Goal: Information Seeking & Learning: Learn about a topic

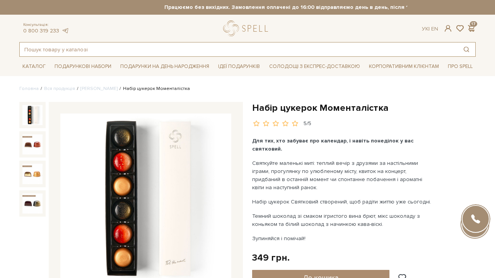
click at [83, 53] on input "text" at bounding box center [239, 50] width 438 height 14
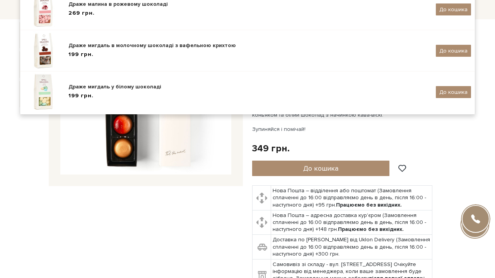
scroll to position [130, 0]
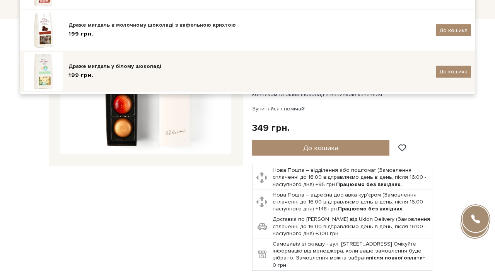
type input "драж"
click at [111, 66] on div "Драже мигдаль у білому шоколаді" at bounding box center [248, 67] width 361 height 8
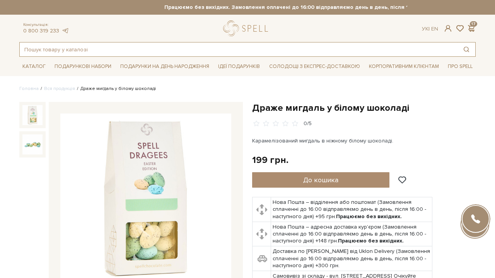
click at [45, 48] on input "text" at bounding box center [239, 50] width 438 height 14
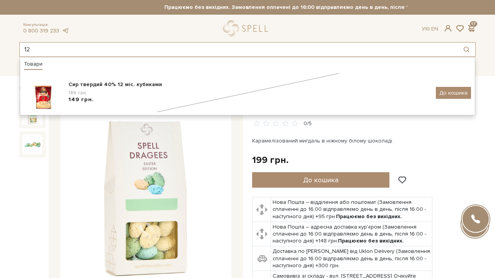
type input "1"
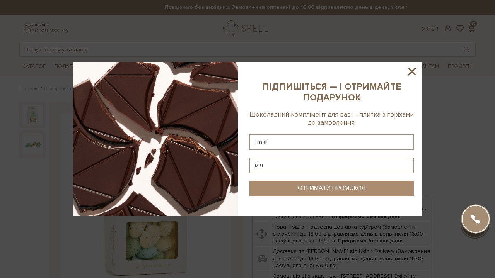
click at [416, 70] on icon at bounding box center [411, 71] width 13 height 13
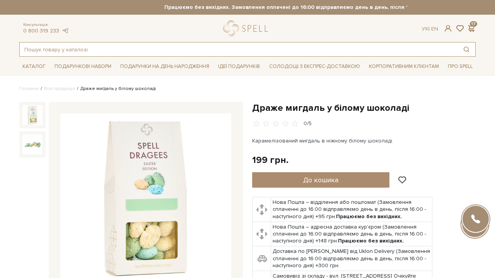
click at [92, 54] on input "text" at bounding box center [239, 50] width 438 height 14
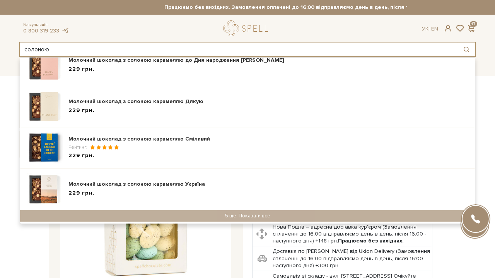
scroll to position [152, 0]
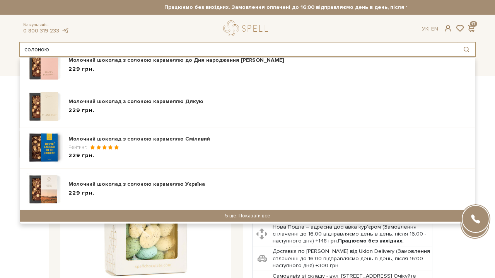
type input "солоною"
click at [242, 214] on div "5 ще. Показати все" at bounding box center [247, 216] width 455 height 12
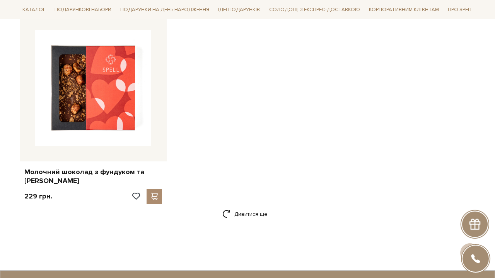
scroll to position [1188, 0]
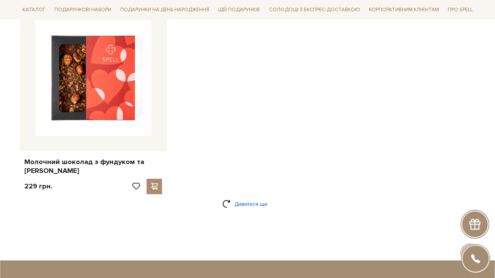
click at [252, 201] on link "Дивитися ще" at bounding box center [247, 205] width 50 height 14
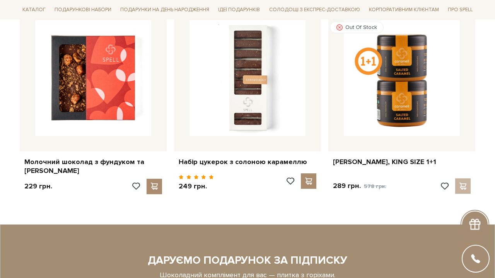
scroll to position [1200, 0]
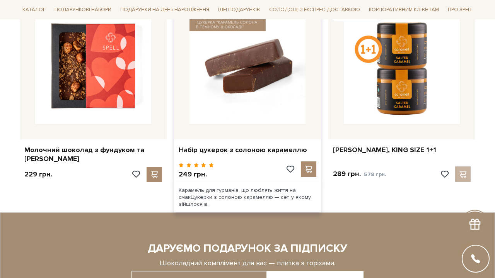
click at [267, 63] on img at bounding box center [247, 66] width 116 height 116
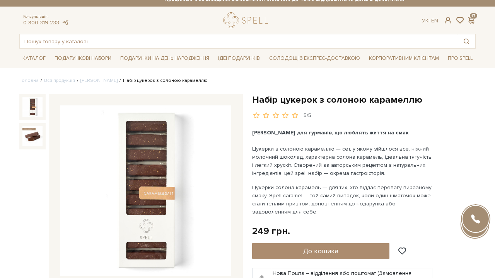
scroll to position [7, 0]
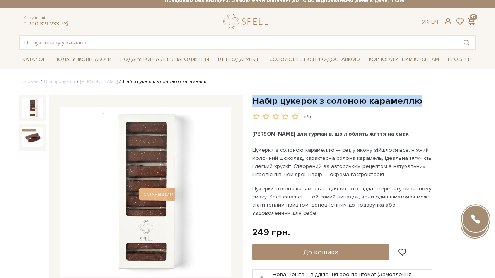
drag, startPoint x: 253, startPoint y: 101, endPoint x: 416, endPoint y: 100, distance: 163.5
click at [416, 100] on h1 "Набір цукерок з солоною карамеллю" at bounding box center [363, 101] width 223 height 12
copy h1 "Набір цукерок з солоною карамеллю"
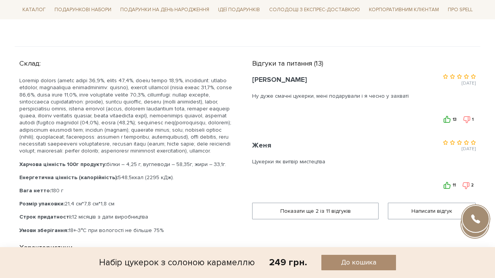
scroll to position [385, 0]
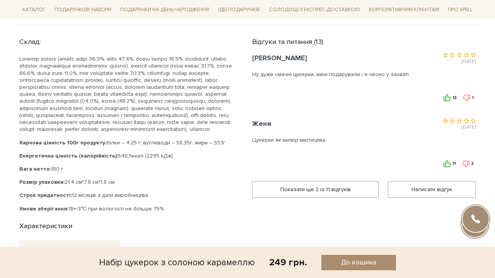
drag, startPoint x: 20, startPoint y: 40, endPoint x: 164, endPoint y: 214, distance: 225.7
click at [164, 213] on div "Склад: Харчова цінність 100г продукту: білки – 4,25 г, вуглеводи – 58,35г, жири…" at bounding box center [130, 123] width 223 height 178
copy div "Склад: Шоколад темний (какао терте 43,0%, цукор 43,0%, масло какао 13,0%, емуль…"
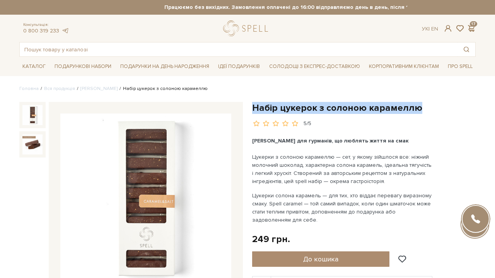
scroll to position [0, 0]
click at [127, 173] on img at bounding box center [145, 199] width 171 height 171
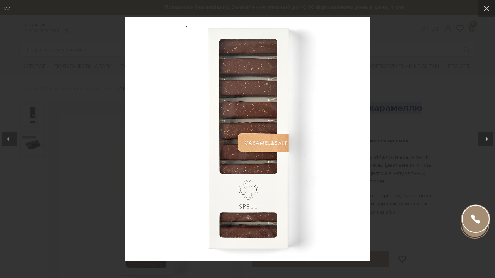
click at [110, 73] on div at bounding box center [247, 139] width 495 height 278
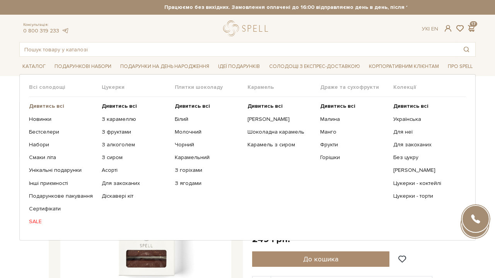
click at [44, 104] on b "Дивитись всі" at bounding box center [46, 106] width 35 height 7
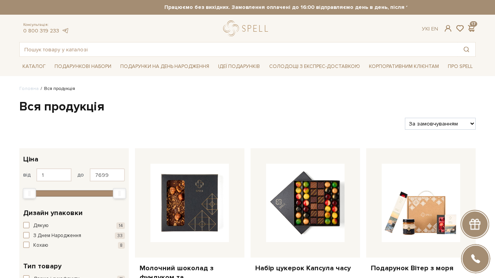
select select "https://spellchocolate.com/our-productions/?sort=p.price&order=ASC"
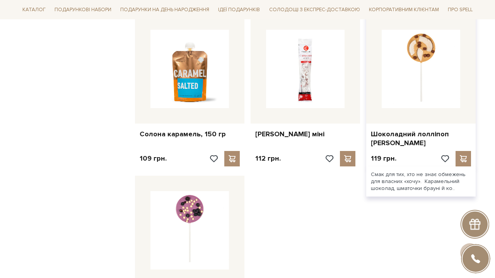
scroll to position [787, 0]
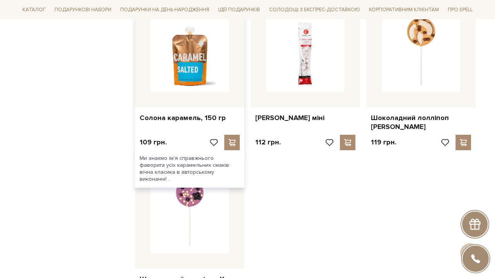
click at [187, 60] on img at bounding box center [189, 53] width 78 height 78
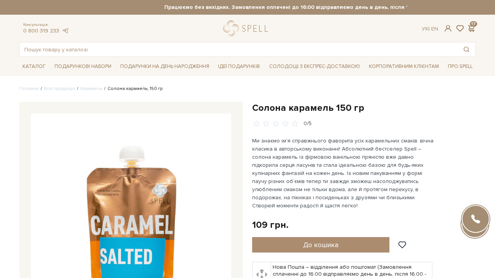
scroll to position [0, 0]
click at [137, 178] on img at bounding box center [131, 214] width 200 height 200
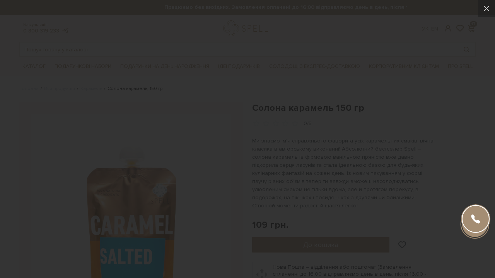
scroll to position [0, 0]
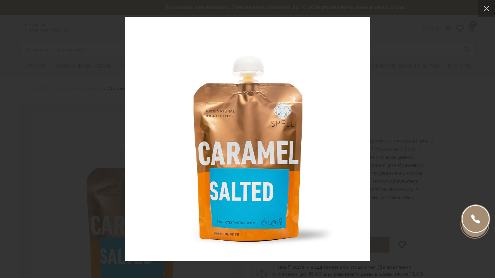
click at [407, 112] on div at bounding box center [247, 139] width 495 height 278
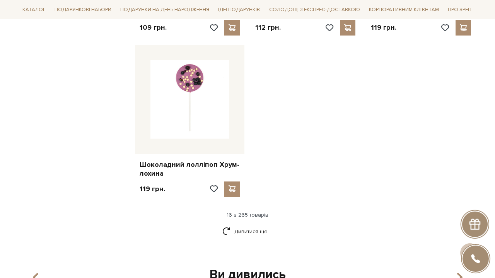
scroll to position [917, 0]
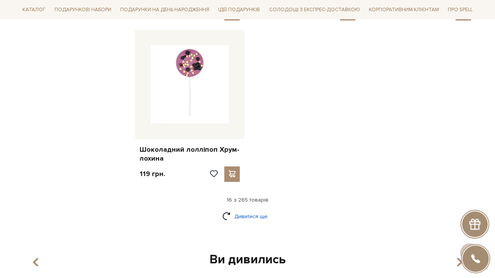
click at [248, 210] on link "Дивитися ще" at bounding box center [247, 217] width 50 height 14
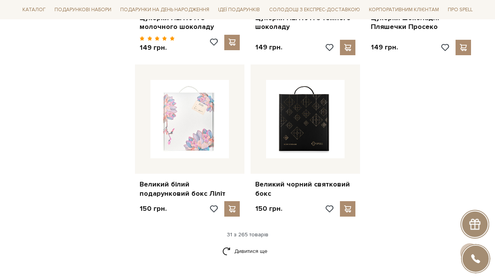
scroll to position [1707, 0]
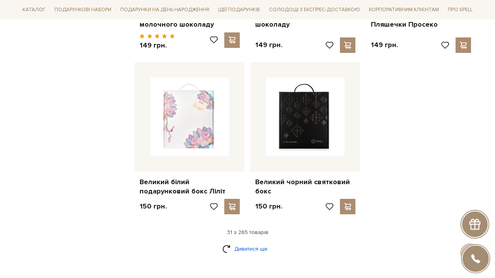
click at [268, 242] on link "Дивитися ще" at bounding box center [247, 249] width 50 height 14
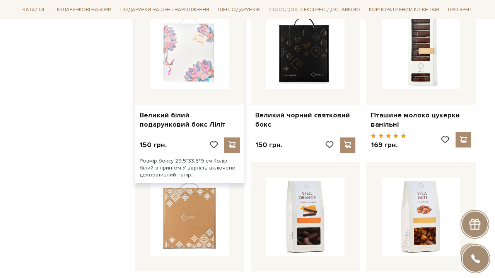
scroll to position [1792, 0]
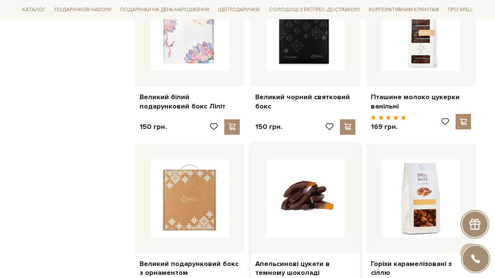
click at [286, 180] on img at bounding box center [305, 199] width 78 height 78
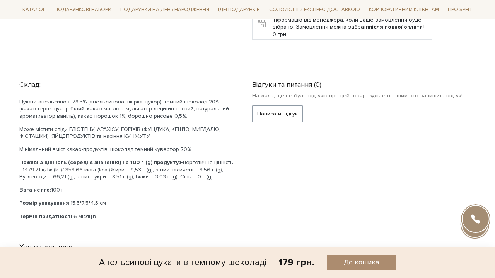
scroll to position [332, 0]
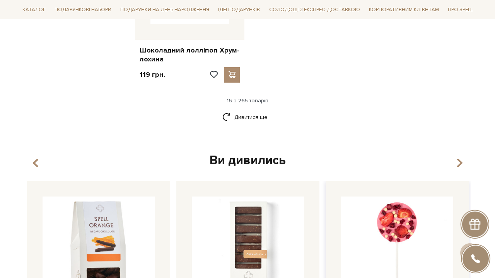
scroll to position [963, 0]
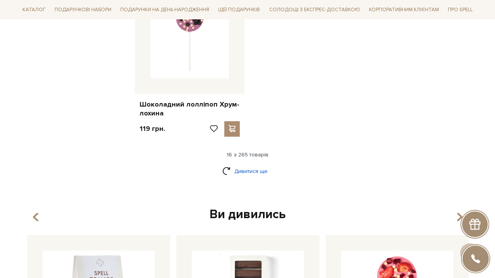
click at [259, 165] on link "Дивитися ще" at bounding box center [247, 172] width 50 height 14
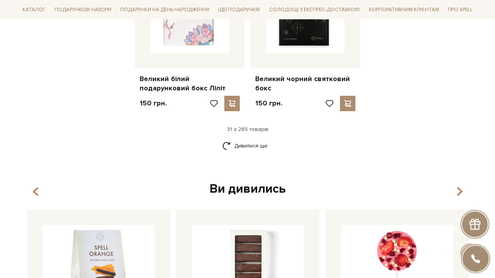
scroll to position [1812, 0]
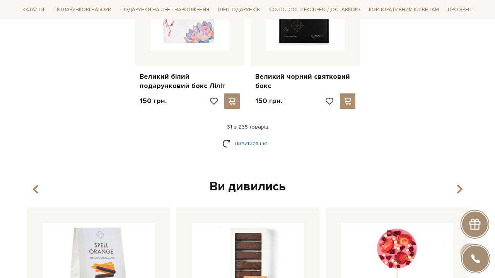
click at [257, 137] on link "Дивитися ще" at bounding box center [247, 144] width 50 height 14
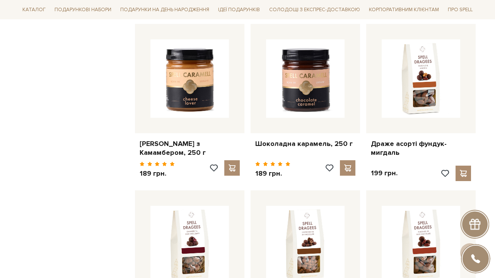
scroll to position [2244, 0]
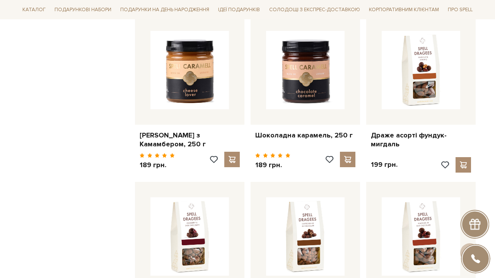
click at [318, 1] on li "Солодощі з експрес-доставкою" at bounding box center [314, 9] width 97 height 19
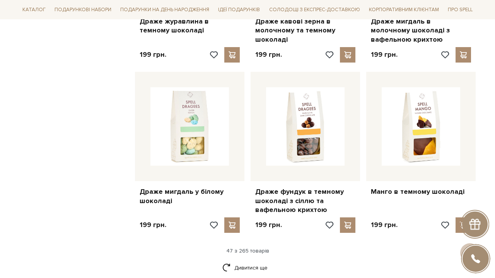
scroll to position [2536, 0]
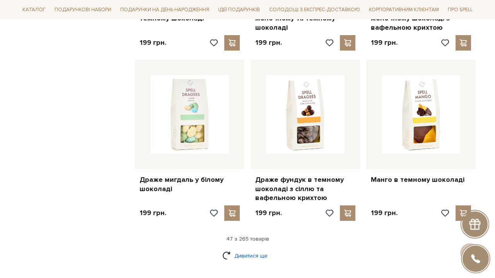
click at [248, 249] on link "Дивитися ще" at bounding box center [247, 256] width 50 height 14
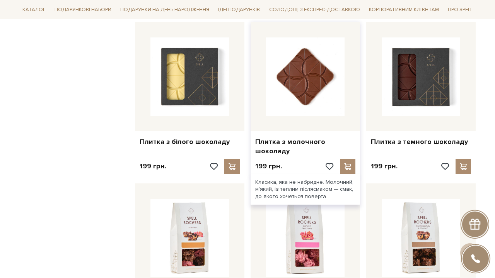
scroll to position [2749, 0]
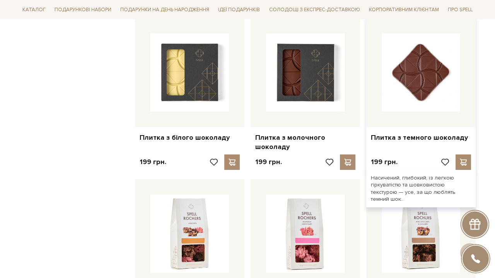
click at [428, 83] on img at bounding box center [421, 72] width 78 height 78
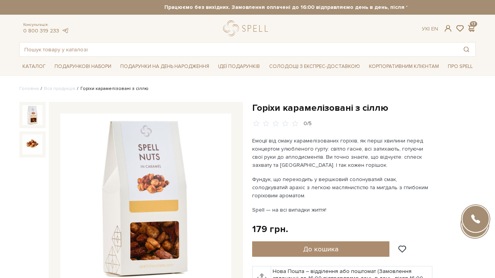
click at [137, 143] on img at bounding box center [145, 199] width 171 height 171
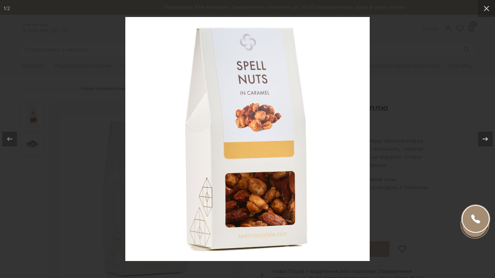
click at [397, 131] on div at bounding box center [247, 139] width 495 height 278
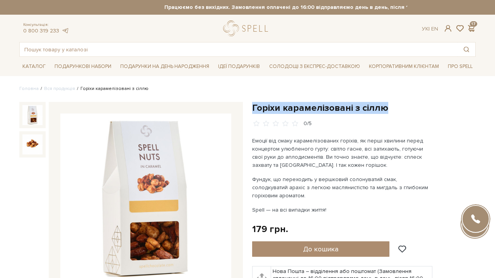
drag, startPoint x: 252, startPoint y: 106, endPoint x: 400, endPoint y: 106, distance: 148.0
click at [400, 106] on h1 "Горіхи карамелізовані з сіллю" at bounding box center [363, 108] width 223 height 12
copy h1 "Горіхи карамелізовані з сіллю"
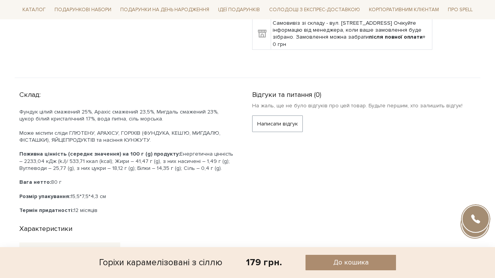
scroll to position [346, 0]
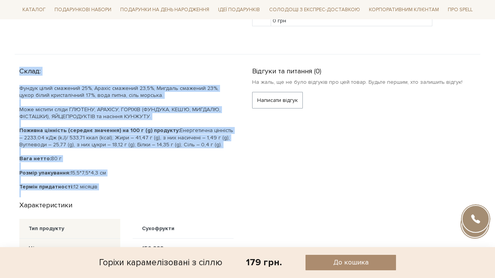
drag, startPoint x: 20, startPoint y: 70, endPoint x: 101, endPoint y: 189, distance: 143.6
click at [101, 189] on div "Склад: Фундук цілий смажений 25%, Арахіс смажений 23,5%, Мигдаль смажений 23%, …" at bounding box center [130, 131] width 223 height 134
copy div "Склад: Фундук цілий смажений 25%, Арахіс смажений 23,5%, Мигдаль смажений 23%, …"
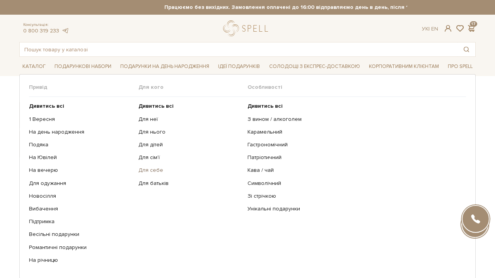
click at [177, 167] on link "Для себе" at bounding box center [190, 170] width 104 height 7
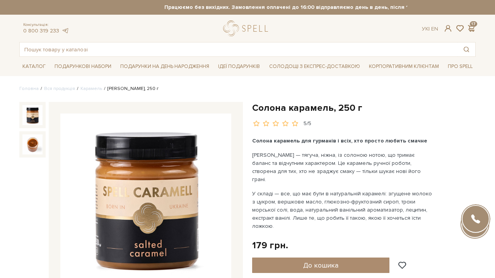
click at [196, 145] on img at bounding box center [145, 199] width 171 height 171
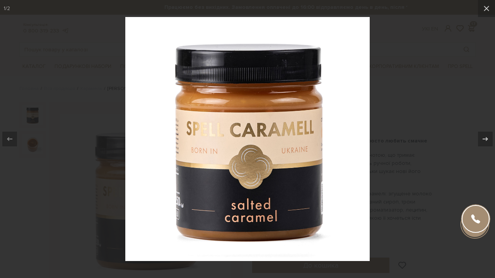
click at [386, 130] on div at bounding box center [247, 139] width 495 height 278
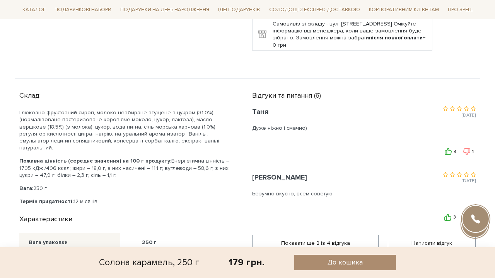
scroll to position [349, 0]
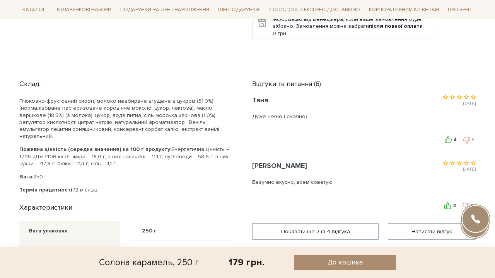
drag, startPoint x: 20, startPoint y: 66, endPoint x: 109, endPoint y: 166, distance: 133.3
click at [109, 166] on div "Склад: Глюкозно-фруктозний сироп, молоко незбиране згущене з цукром (31.0%) (но…" at bounding box center [130, 136] width 223 height 118
copy div "Склад: Глюкозно-фруктозний сироп, молоко незбиране згущене з цукром (31.0%) (но…"
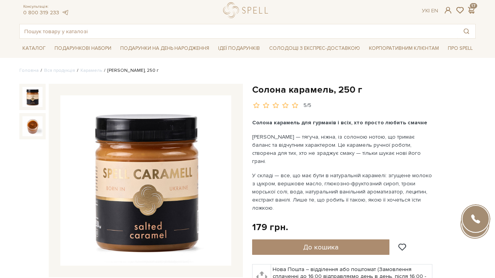
scroll to position [20, 0]
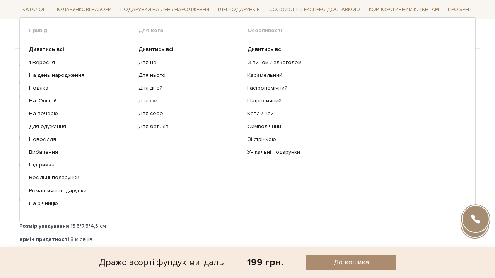
scroll to position [317, 0]
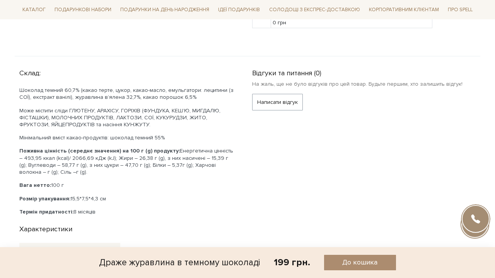
scroll to position [299, 0]
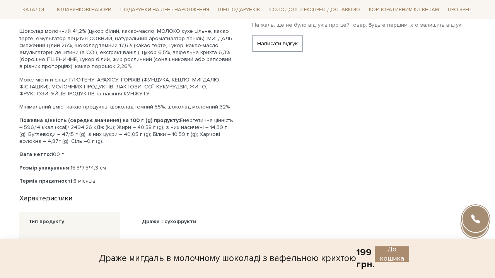
scroll to position [377, 0]
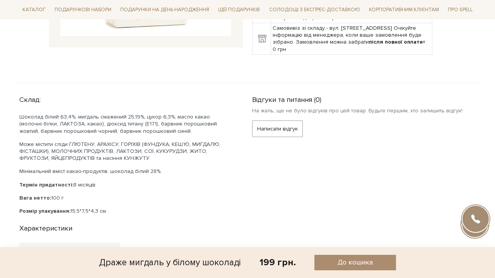
scroll to position [206, 0]
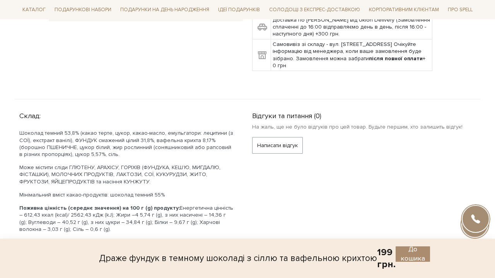
scroll to position [351, 0]
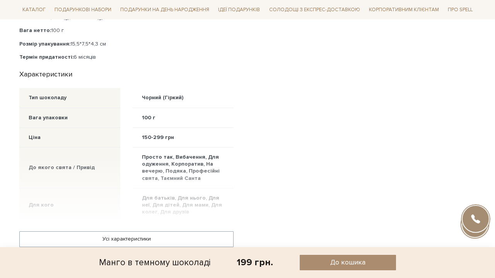
scroll to position [445, 0]
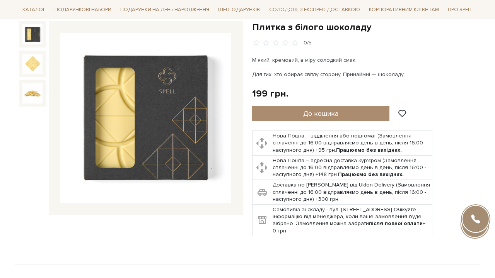
scroll to position [60, 0]
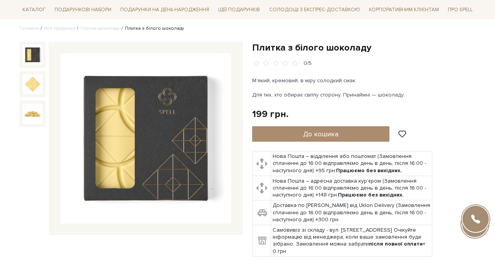
click at [141, 141] on img at bounding box center [145, 138] width 171 height 171
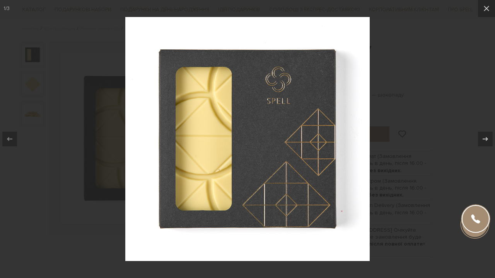
click at [339, 1] on div at bounding box center [247, 139] width 495 height 278
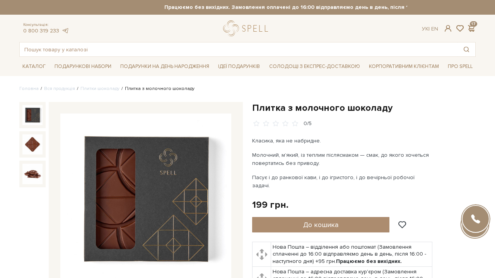
click at [130, 194] on img at bounding box center [145, 199] width 171 height 171
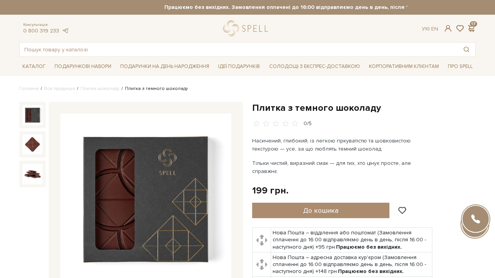
click at [166, 118] on img at bounding box center [145, 199] width 171 height 171
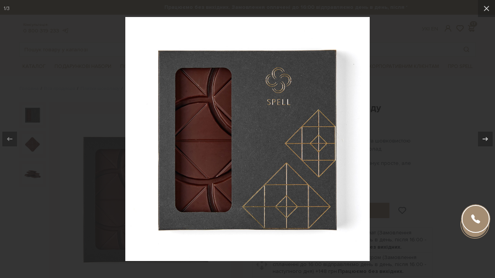
click at [402, 100] on div at bounding box center [247, 139] width 495 height 278
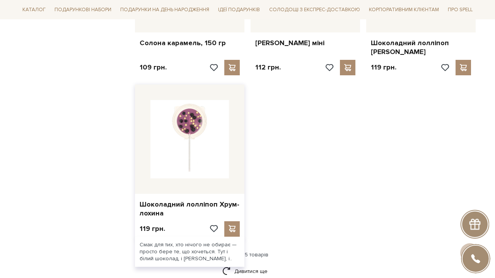
scroll to position [940, 0]
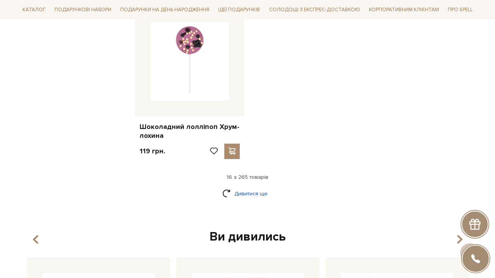
click at [252, 187] on link "Дивитися ще" at bounding box center [247, 194] width 50 height 14
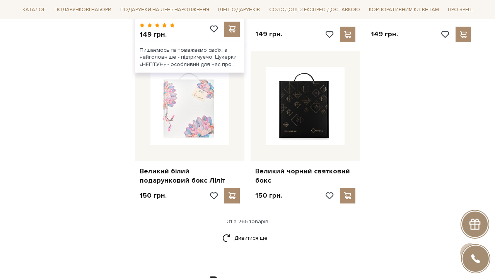
scroll to position [1690, 0]
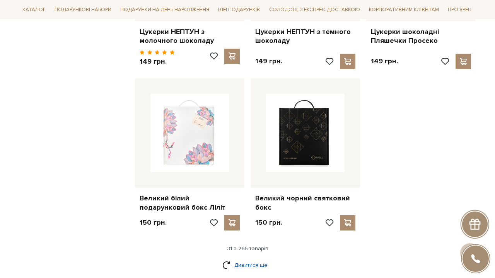
click at [249, 259] on link "Дивитися ще" at bounding box center [247, 266] width 50 height 14
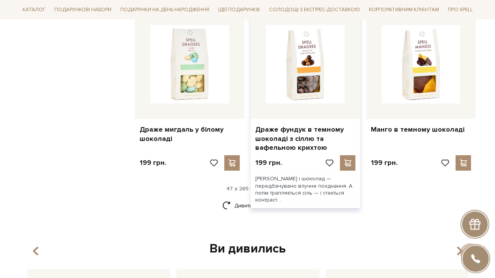
scroll to position [2586, 0]
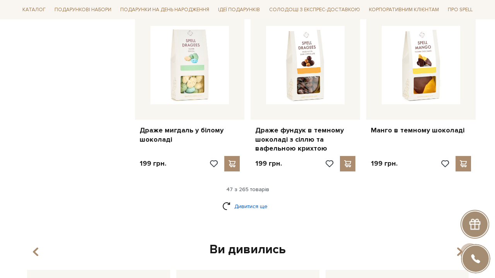
click at [253, 200] on link "Дивитися ще" at bounding box center [247, 207] width 50 height 14
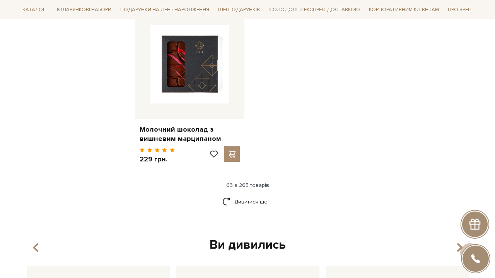
scroll to position [3644, 0]
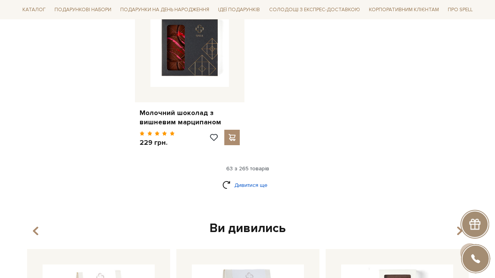
click at [259, 179] on link "Дивитися ще" at bounding box center [247, 186] width 50 height 14
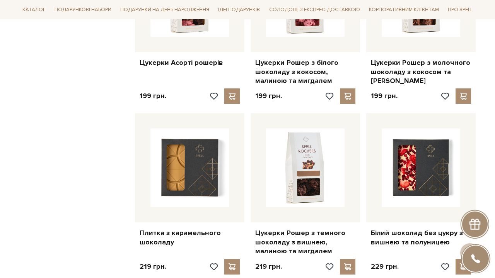
scroll to position [2981, 0]
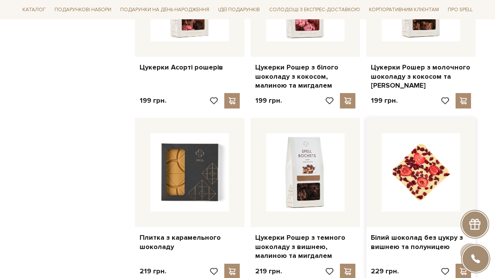
click at [437, 133] on img at bounding box center [421, 172] width 78 height 78
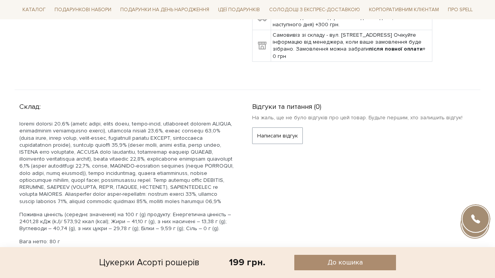
scroll to position [481, 0]
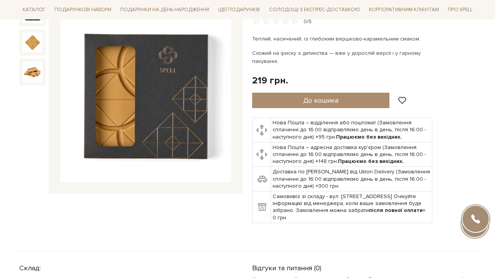
scroll to position [65, 0]
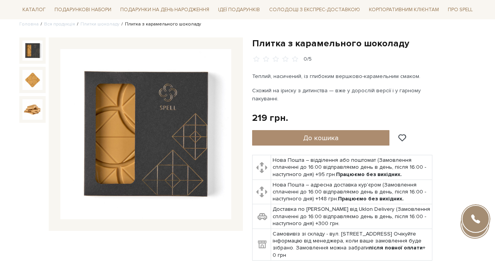
click at [151, 114] on img at bounding box center [145, 134] width 171 height 171
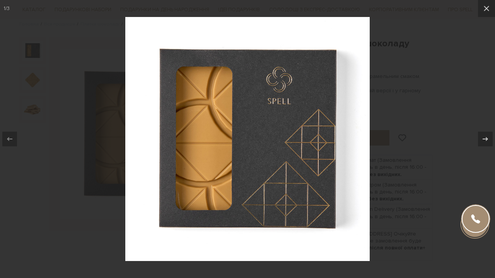
click at [414, 67] on div at bounding box center [247, 139] width 495 height 278
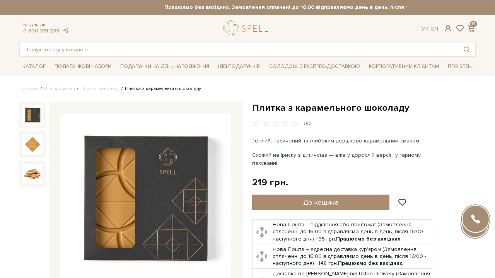
click at [101, 89] on link "Плитки шоколаду" at bounding box center [99, 89] width 39 height 6
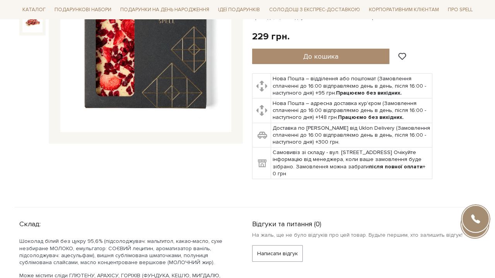
scroll to position [154, 0]
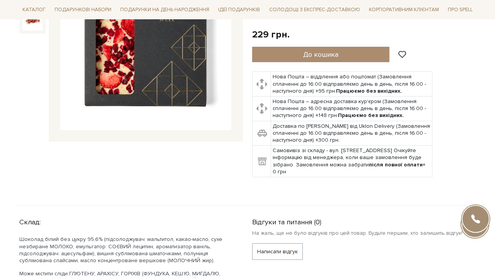
click at [161, 87] on img at bounding box center [145, 45] width 171 height 171
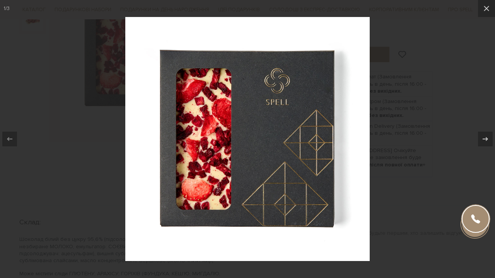
click at [410, 48] on div at bounding box center [247, 139] width 495 height 278
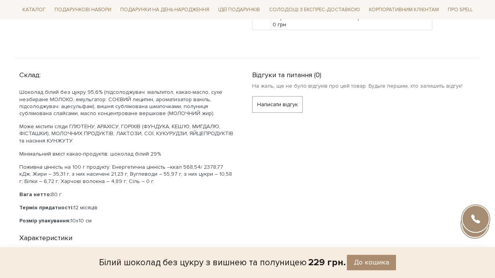
scroll to position [300, 0]
drag, startPoint x: 20, startPoint y: 62, endPoint x: 103, endPoint y: 209, distance: 168.9
click at [103, 209] on div "Склад: Шоколад білий без цукру 95,6% (підсолоджувач: мальтитол, какао-масло, су…" at bounding box center [130, 146] width 223 height 157
copy div "Lorem: Ipsumdo sitam con adipi 17,1% (elitseddoeius: temporinc, utlab-etdol, ma…"
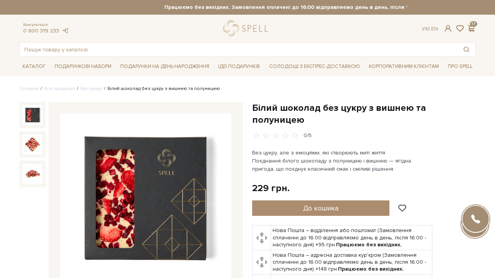
scroll to position [0, 0]
drag, startPoint x: 104, startPoint y: 89, endPoint x: 215, endPoint y: 89, distance: 110.9
click at [215, 89] on ul "Головна Вся продукція Без цукру Білий шоколад без цукру з вишнею та полуницею" at bounding box center [247, 88] width 456 height 7
copy li "Білий шоколад без цукру з вишнею та полуницею"
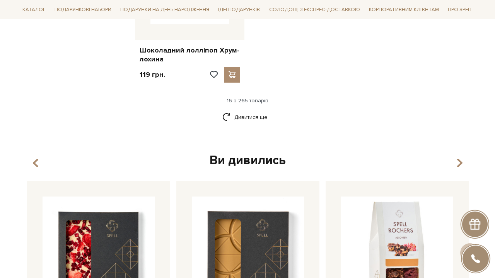
scroll to position [997, 0]
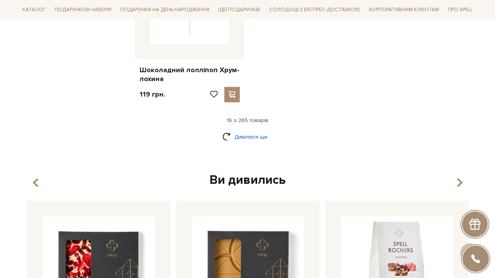
click at [254, 130] on link "Дивитися ще" at bounding box center [247, 137] width 50 height 14
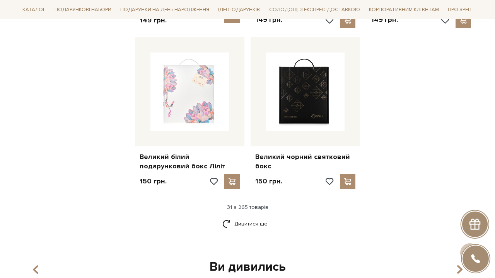
scroll to position [1728, 0]
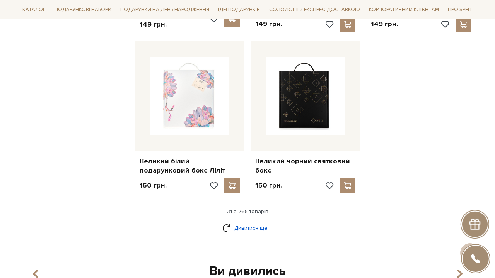
click at [237, 221] on link "Дивитися ще" at bounding box center [247, 228] width 50 height 14
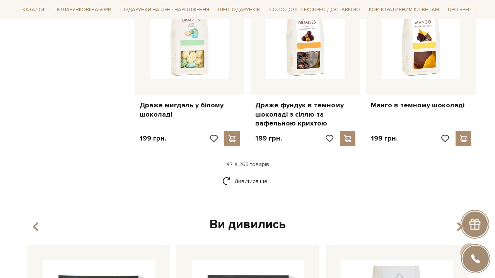
scroll to position [2623, 0]
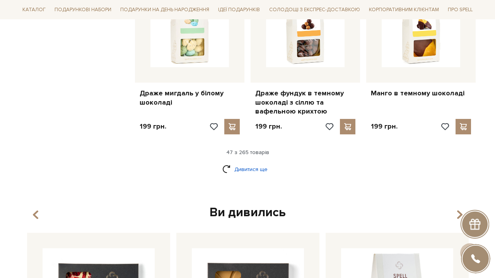
click at [247, 163] on link "Дивитися ще" at bounding box center [247, 170] width 50 height 14
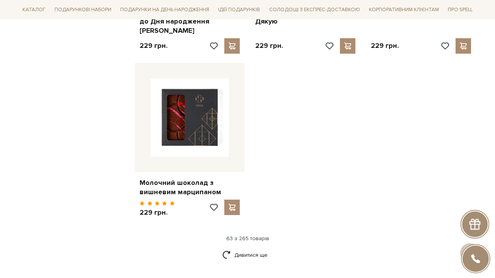
scroll to position [3594, 0]
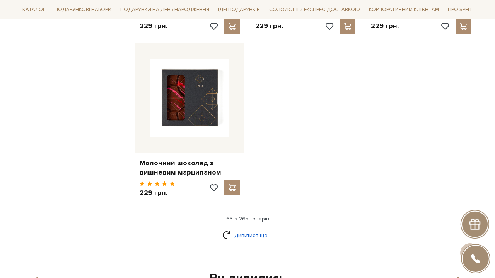
click at [255, 229] on link "Дивитися ще" at bounding box center [247, 236] width 50 height 14
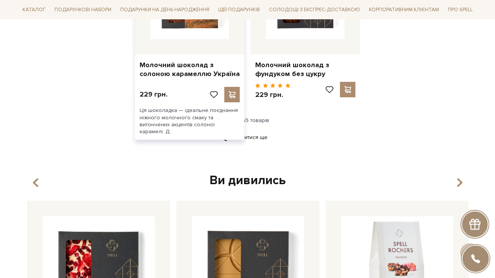
scroll to position [4591, 0]
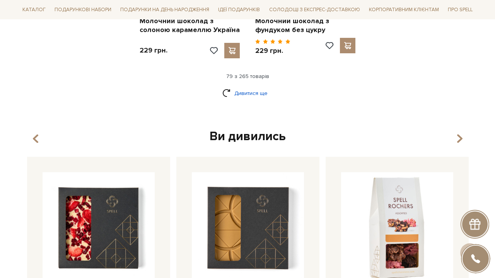
click at [261, 87] on link "Дивитися ще" at bounding box center [247, 94] width 50 height 14
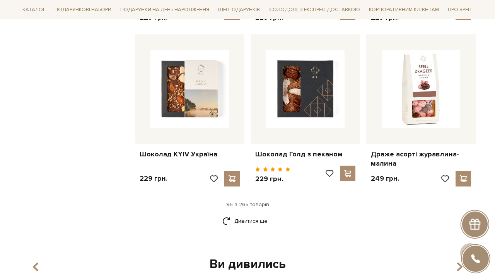
scroll to position [5346, 0]
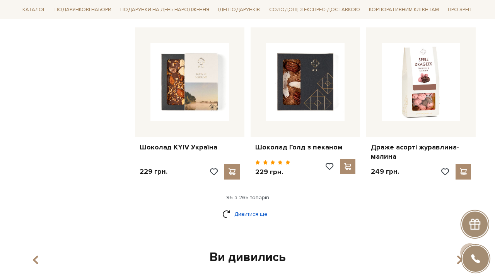
click at [260, 208] on link "Дивитися ще" at bounding box center [247, 215] width 50 height 14
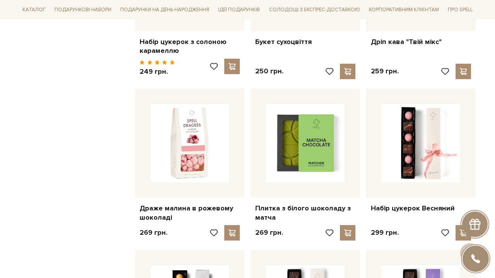
scroll to position [5614, 0]
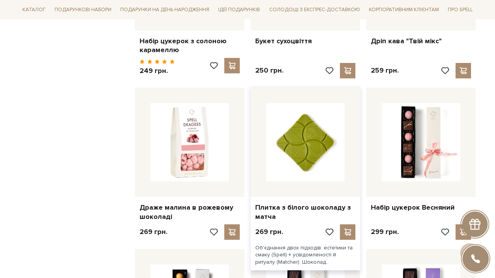
click at [290, 103] on img at bounding box center [305, 142] width 78 height 78
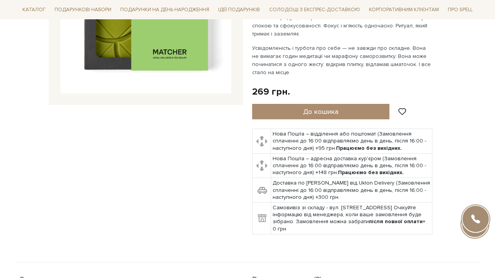
scroll to position [149, 0]
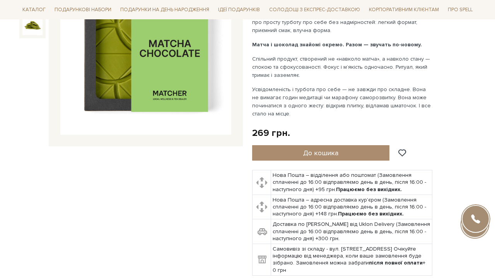
click at [150, 89] on img at bounding box center [145, 49] width 171 height 171
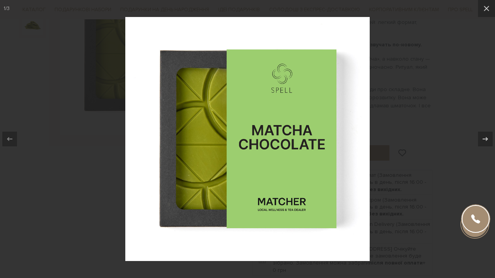
click at [109, 102] on div at bounding box center [247, 139] width 495 height 278
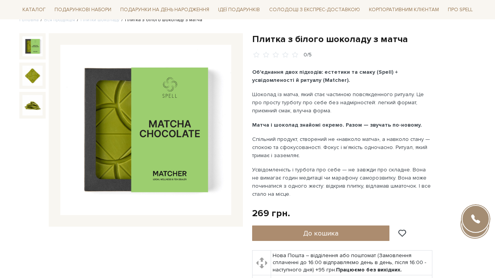
scroll to position [68, 0]
click at [171, 129] on img at bounding box center [145, 130] width 171 height 171
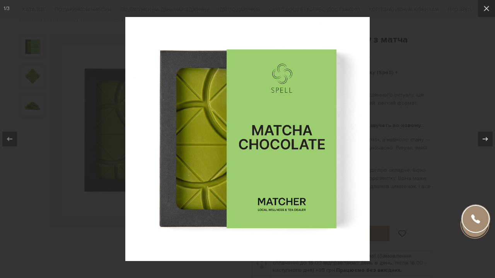
click at [448, 83] on div at bounding box center [247, 139] width 495 height 278
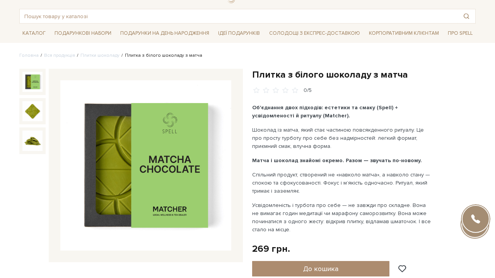
scroll to position [23, 0]
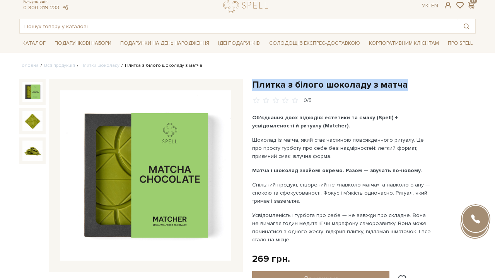
drag, startPoint x: 253, startPoint y: 82, endPoint x: 405, endPoint y: 82, distance: 151.9
click at [405, 82] on h1 "Плитка з білого шоколаду з матча" at bounding box center [363, 85] width 223 height 12
copy h1 "Плитка з білого шоколаду з матча"
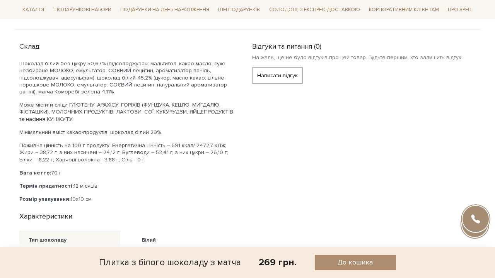
scroll to position [424, 0]
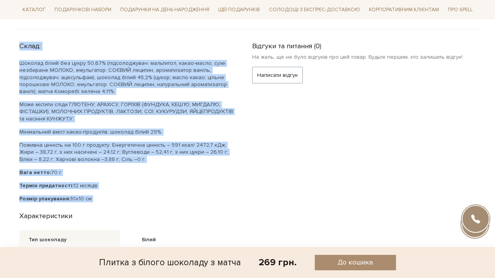
drag, startPoint x: 20, startPoint y: 44, endPoint x: 114, endPoint y: 201, distance: 183.4
click at [114, 201] on div "Склад: Шоколад білий без цукру 50,67% (підсолоджувач: мальтитол, какао-масло, с…" at bounding box center [131, 144] width 233 height 211
copy div "Склад: Шоколад білий без цукру 50,67% (підсолоджувач: мальтитол, какао-масло, с…"
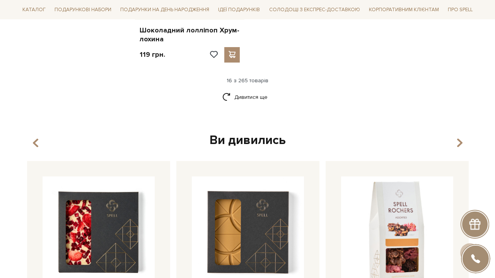
scroll to position [1015, 0]
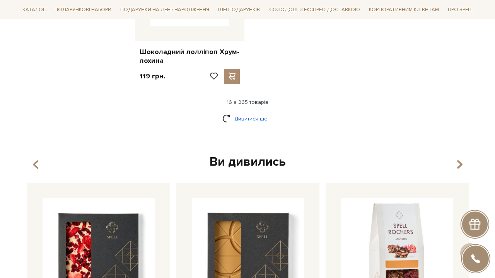
click at [244, 112] on link "Дивитися ще" at bounding box center [247, 119] width 50 height 14
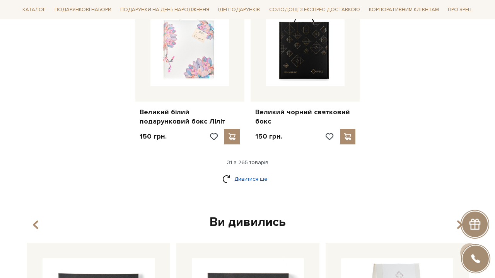
scroll to position [1768, 0]
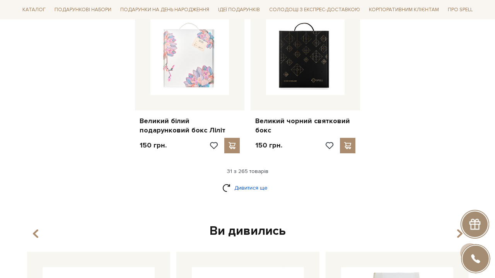
click at [240, 181] on link "Дивитися ще" at bounding box center [247, 188] width 50 height 14
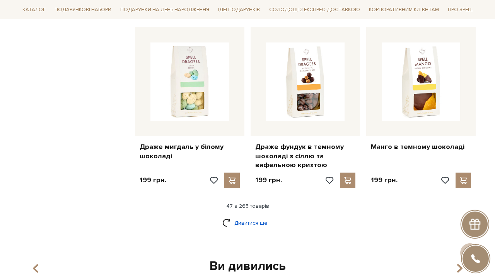
scroll to position [2584, 0]
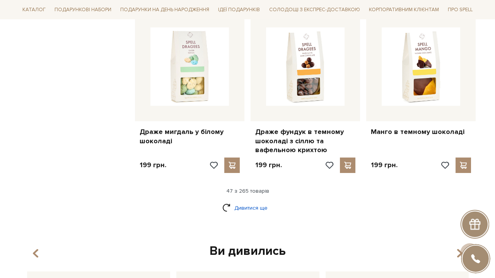
click at [237, 201] on link "Дивитися ще" at bounding box center [247, 208] width 50 height 14
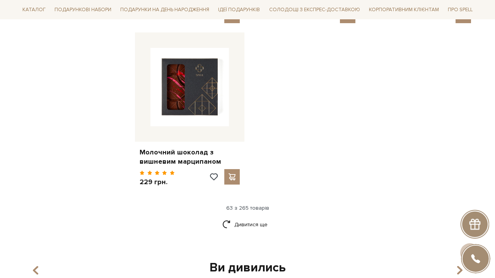
scroll to position [3616, 0]
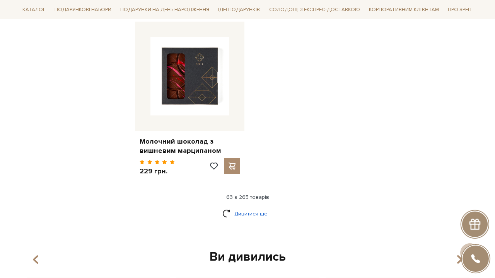
click link "Дивитися ще"
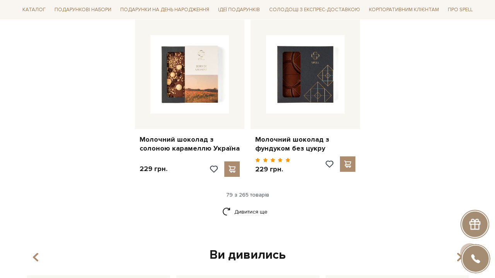
scroll to position [4506, 0]
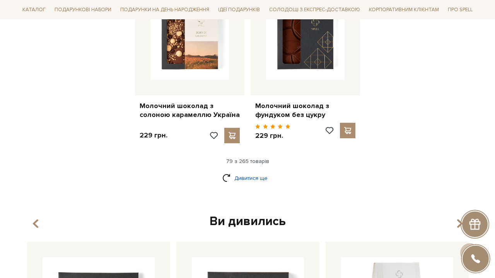
click link "Дивитися ще"
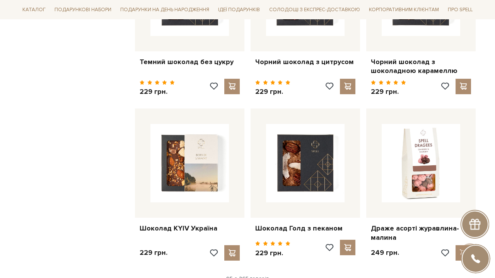
scroll to position [5309, 0]
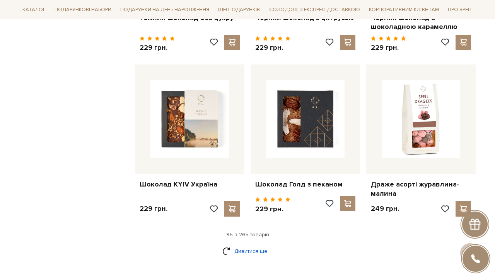
click link "Дивитися ще"
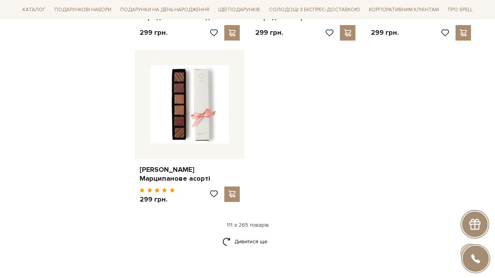
scroll to position [6349, 0]
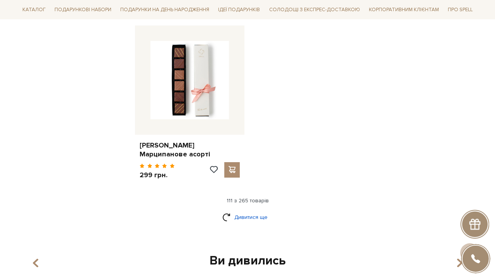
click link "Дивитися ще"
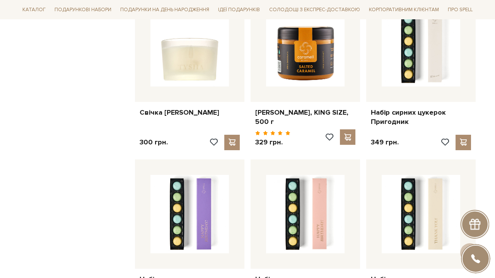
scroll to position [6498, 0]
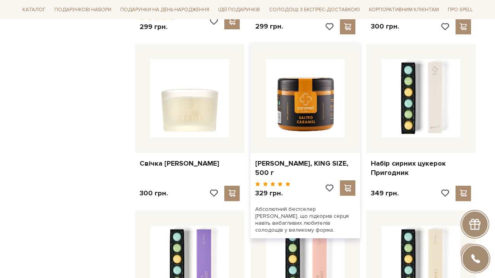
click img
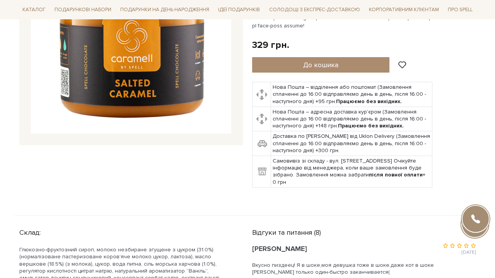
scroll to position [69, 0]
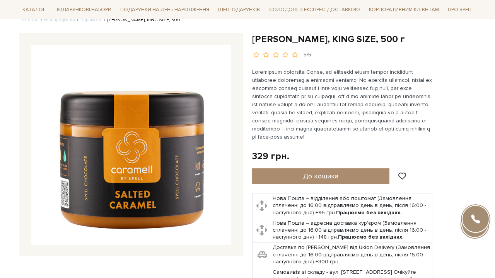
click at [152, 139] on img at bounding box center [131, 145] width 200 height 200
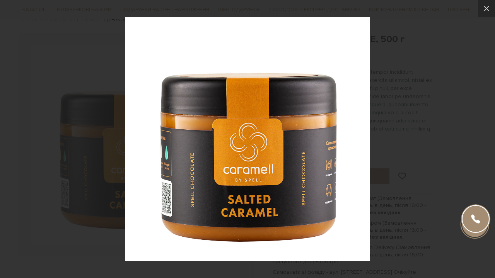
click at [422, 92] on div at bounding box center [247, 139] width 495 height 278
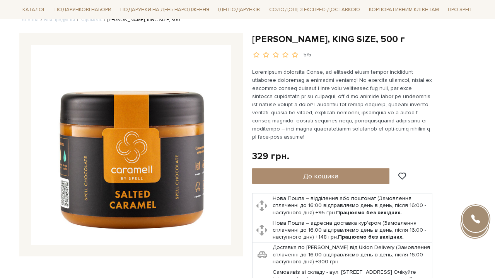
click at [187, 115] on img at bounding box center [131, 145] width 200 height 200
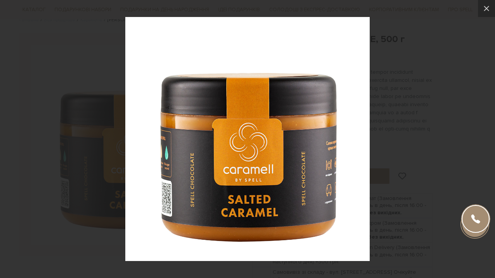
click at [444, 85] on div at bounding box center [247, 139] width 495 height 278
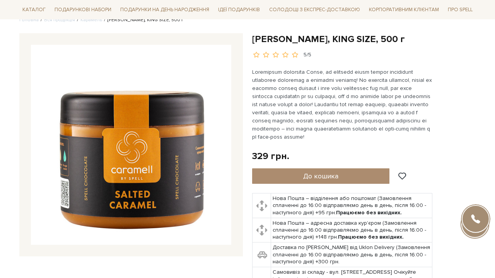
drag, startPoint x: 254, startPoint y: 37, endPoint x: 409, endPoint y: 40, distance: 154.7
click at [409, 40] on h1 "Солона карамель, KING SIZE, 500 г" at bounding box center [363, 39] width 223 height 12
copy h1 "Солона карамель, KING SIZE, 500 г"
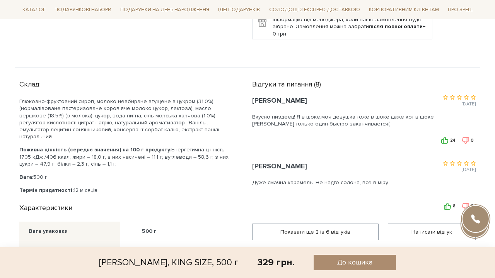
scroll to position [348, 0]
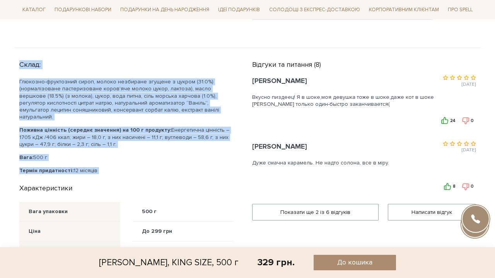
drag, startPoint x: 19, startPoint y: 62, endPoint x: 114, endPoint y: 165, distance: 140.1
click at [114, 165] on div "Склад: Глюкозно-фруктозний сироп, молоко незбиране згущене з цукром (31.0%) (но…" at bounding box center [131, 172] width 233 height 231
copy div "Склад: Глюкозно-фруктозний сироп, молоко незбиране згущене з цукром (31.0%) (но…"
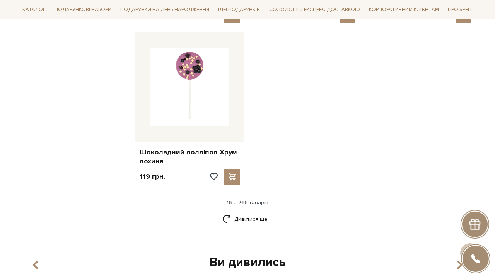
scroll to position [926, 0]
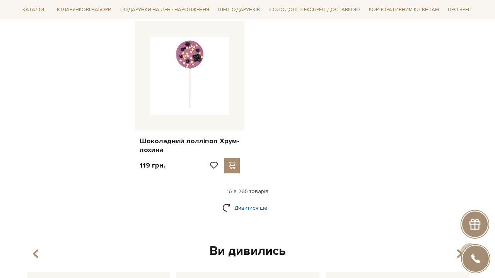
click at [254, 201] on link "Дивитися ще" at bounding box center [247, 208] width 50 height 14
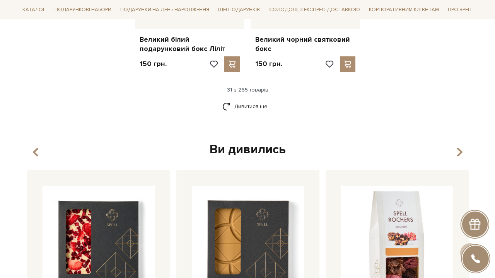
scroll to position [1837, 0]
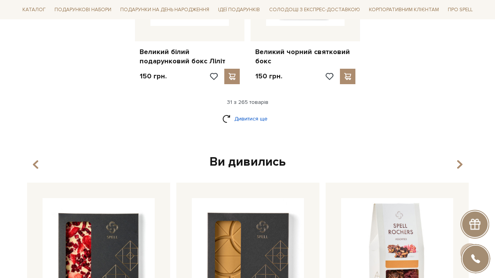
click at [261, 112] on link "Дивитися ще" at bounding box center [247, 119] width 50 height 14
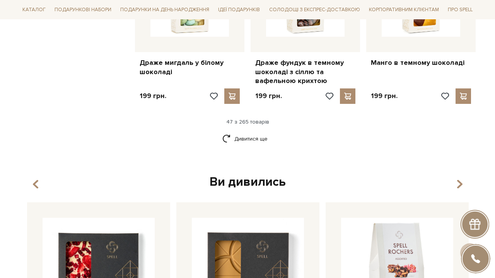
scroll to position [2682, 0]
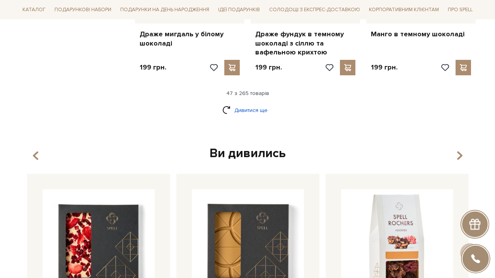
click at [261, 104] on link "Дивитися ще" at bounding box center [247, 111] width 50 height 14
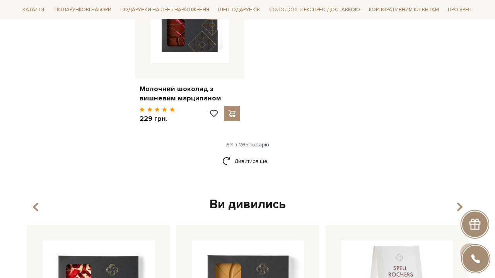
scroll to position [3679, 0]
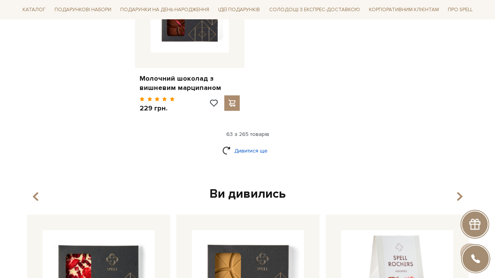
click at [263, 144] on link "Дивитися ще" at bounding box center [247, 151] width 50 height 14
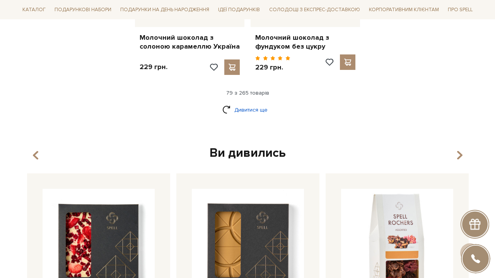
scroll to position [4504, 0]
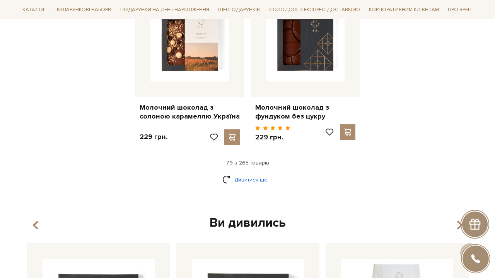
click at [259, 173] on link "Дивитися ще" at bounding box center [247, 180] width 50 height 14
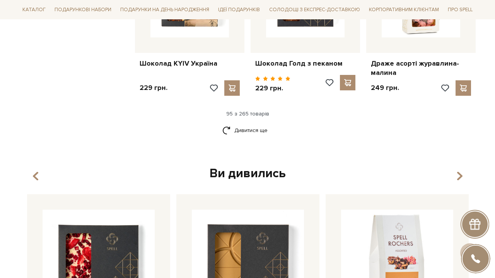
scroll to position [5450, 0]
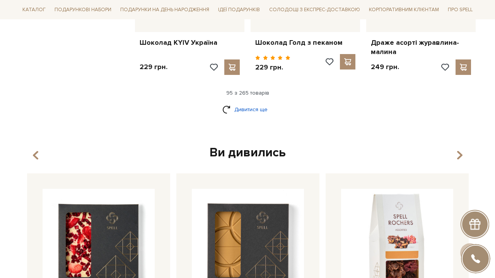
click at [258, 103] on link "Дивитися ще" at bounding box center [247, 110] width 50 height 14
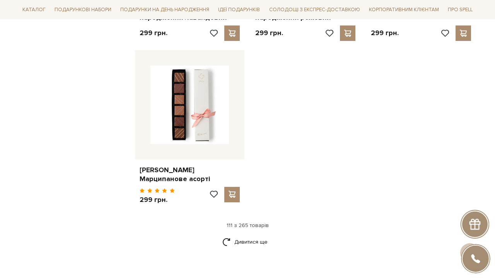
scroll to position [6333, 0]
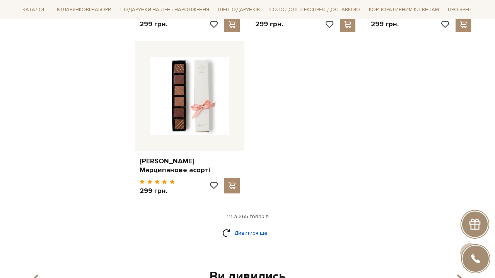
click at [237, 227] on link "Дивитися ще" at bounding box center [247, 234] width 50 height 14
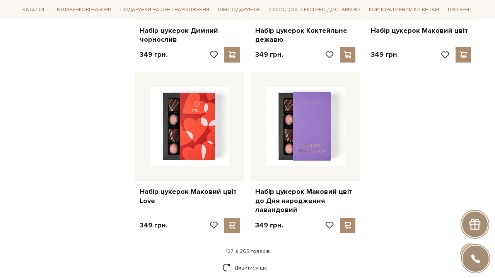
scroll to position [7135, 0]
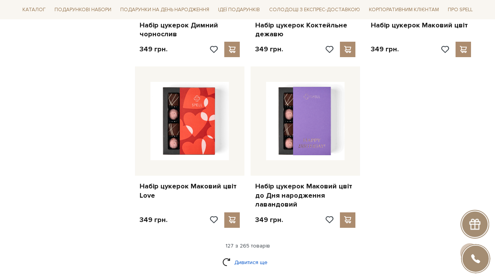
click at [262, 256] on link "Дивитися ще" at bounding box center [247, 263] width 50 height 14
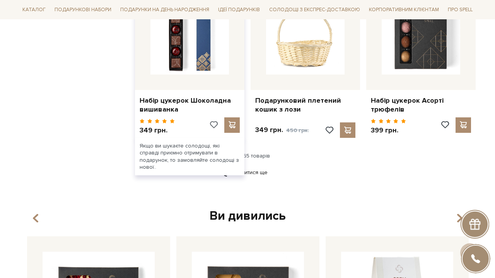
scroll to position [8054, 0]
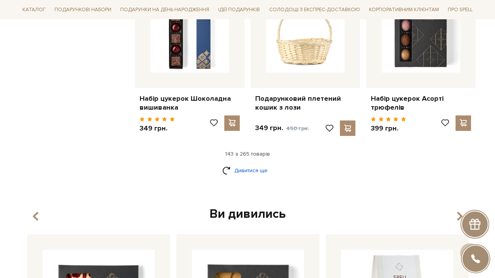
click at [257, 164] on link "Дивитися ще" at bounding box center [247, 171] width 50 height 14
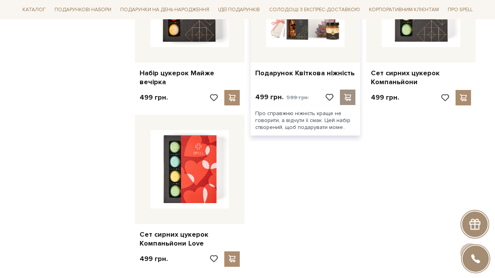
scroll to position [8936, 0]
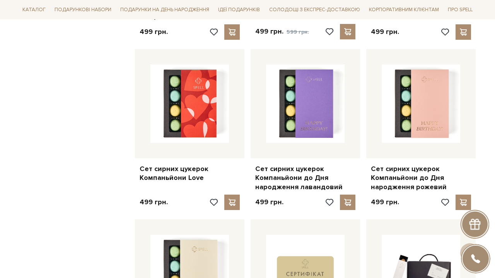
scroll to position [8992, 0]
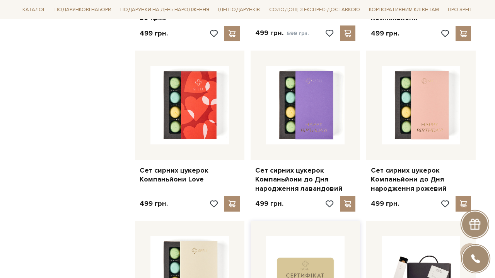
click at [300, 237] on img at bounding box center [305, 276] width 78 height 78
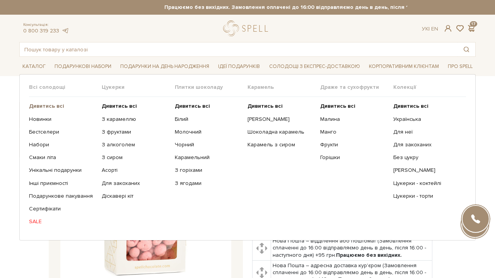
click at [41, 104] on b "Дивитись всі" at bounding box center [46, 106] width 35 height 7
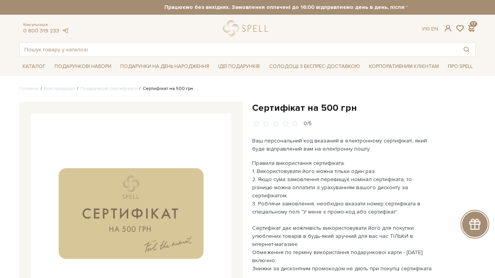
click at [123, 172] on img at bounding box center [131, 214] width 200 height 200
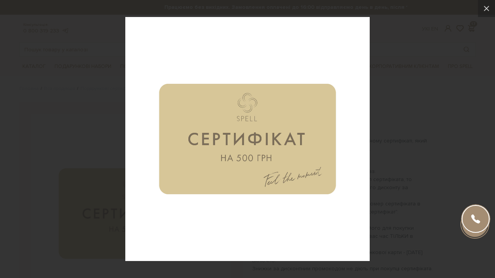
click at [278, 162] on img at bounding box center [247, 139] width 244 height 244
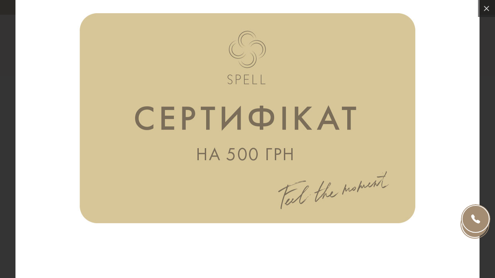
click at [278, 162] on img at bounding box center [247, 118] width 464 height 464
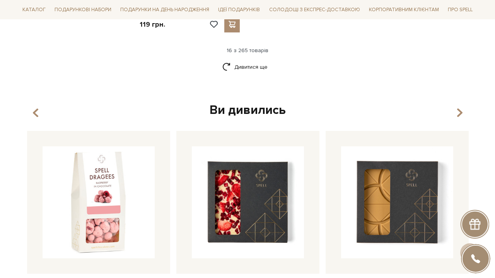
scroll to position [1038, 0]
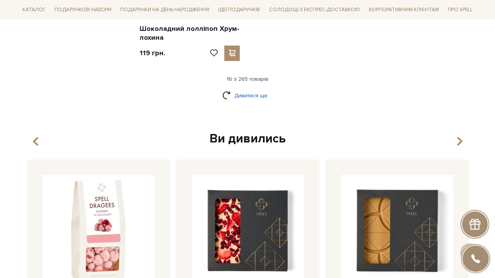
click at [253, 89] on link "Дивитися ще" at bounding box center [247, 96] width 50 height 14
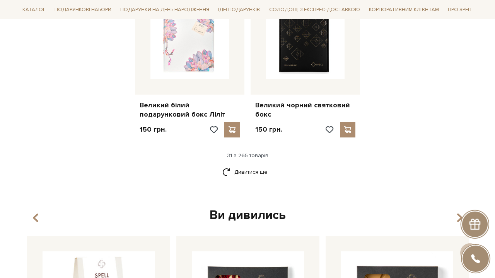
scroll to position [1805, 0]
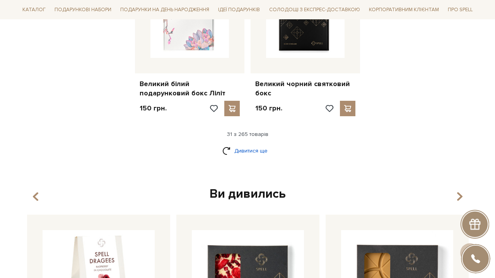
click at [244, 144] on link "Дивитися ще" at bounding box center [247, 151] width 50 height 14
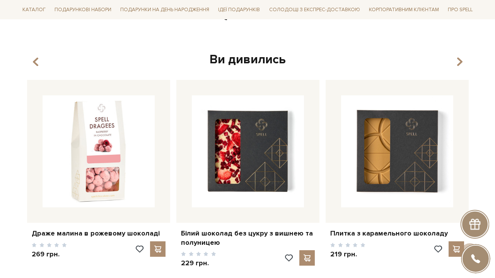
scroll to position [2719, 0]
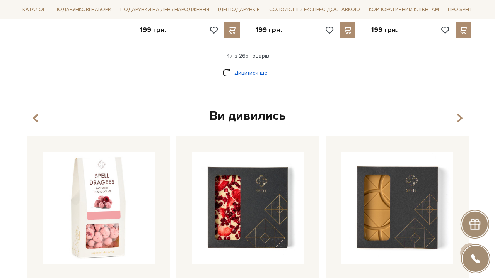
click at [250, 66] on link "Дивитися ще" at bounding box center [247, 73] width 50 height 14
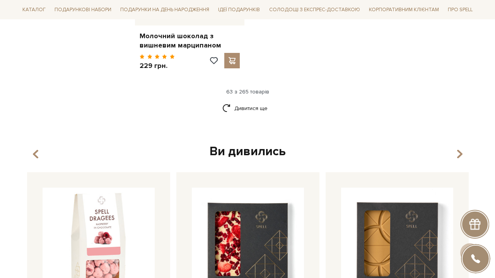
scroll to position [3728, 0]
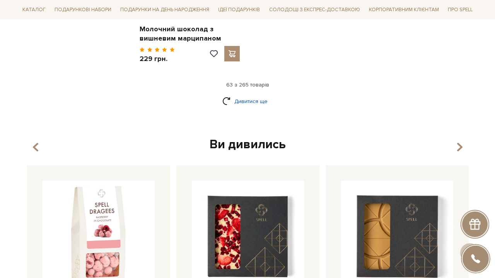
click at [240, 95] on link "Дивитися ще" at bounding box center [247, 102] width 50 height 14
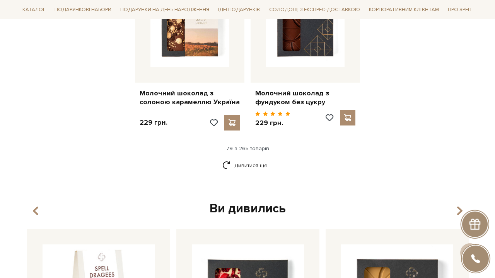
scroll to position [4493, 0]
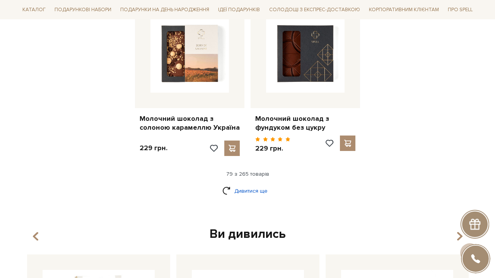
click at [226, 184] on link "Дивитися ще" at bounding box center [247, 191] width 50 height 14
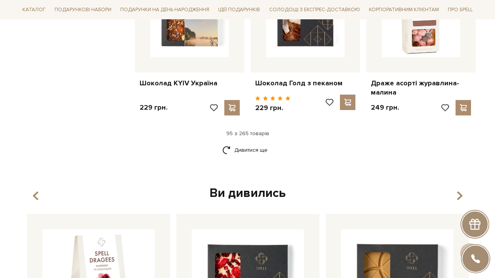
scroll to position [5416, 0]
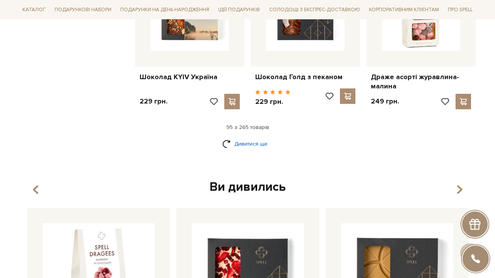
click at [233, 137] on link "Дивитися ще" at bounding box center [247, 144] width 50 height 14
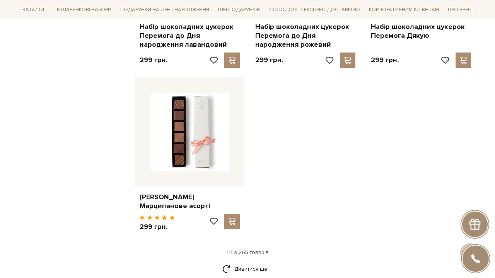
scroll to position [6337, 0]
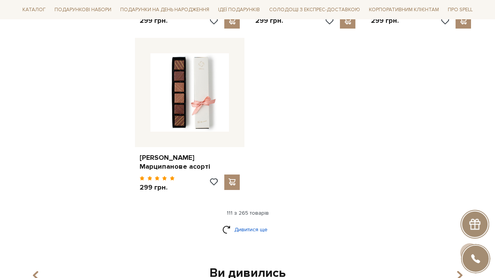
click at [260, 223] on link "Дивитися ще" at bounding box center [247, 230] width 50 height 14
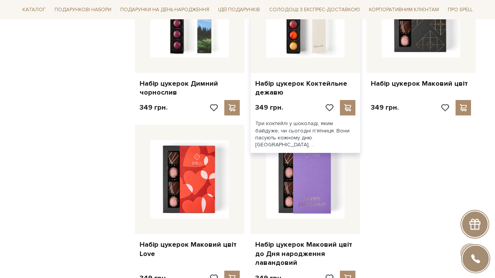
scroll to position [7163, 0]
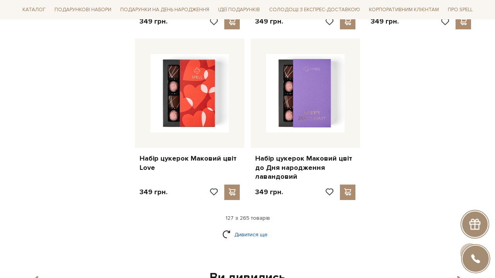
click at [252, 228] on link "Дивитися ще" at bounding box center [247, 235] width 50 height 14
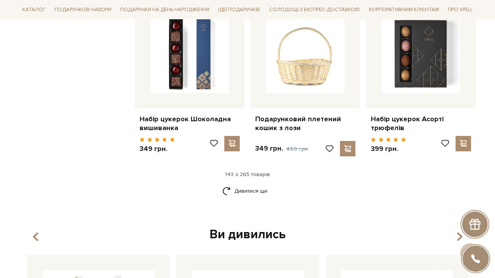
scroll to position [8075, 0]
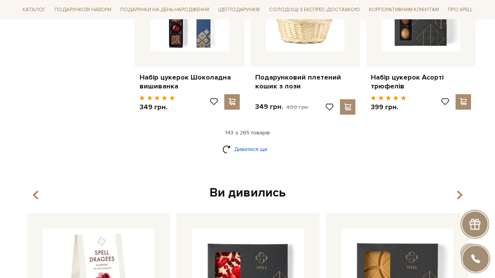
click at [243, 143] on link "Дивитися ще" at bounding box center [247, 150] width 50 height 14
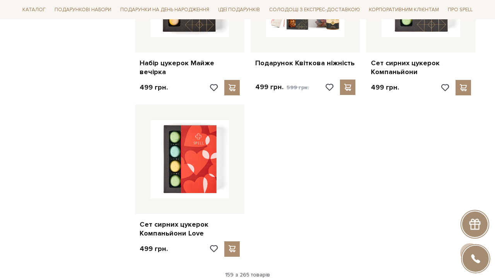
scroll to position [9031, 0]
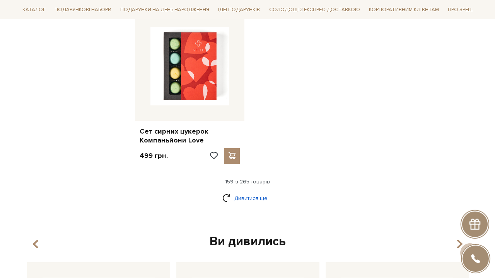
click at [236, 192] on link "Дивитися ще" at bounding box center [247, 199] width 50 height 14
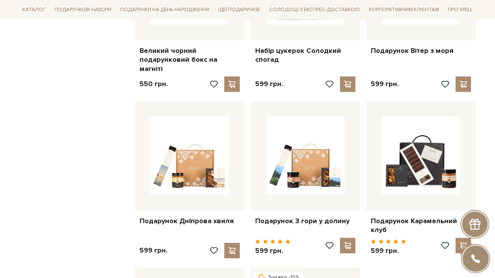
scroll to position [9575, 0]
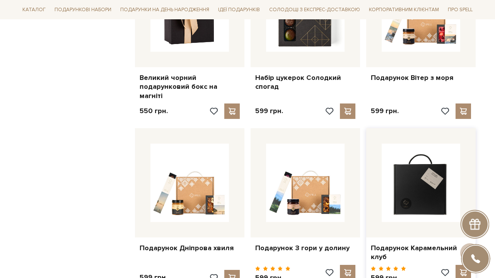
click at [426, 144] on img at bounding box center [421, 183] width 78 height 78
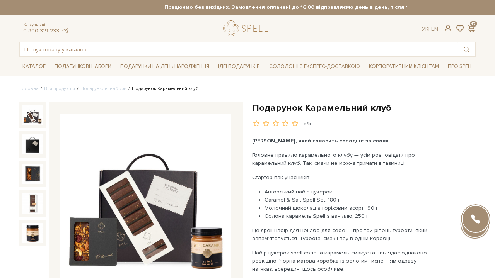
click at [177, 173] on img at bounding box center [145, 199] width 171 height 171
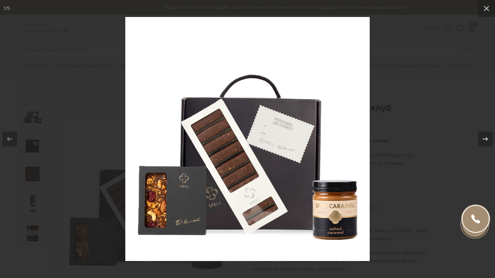
click at [390, 142] on div at bounding box center [247, 139] width 495 height 278
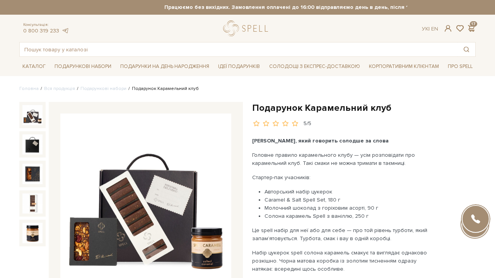
click at [163, 196] on img at bounding box center [145, 199] width 171 height 171
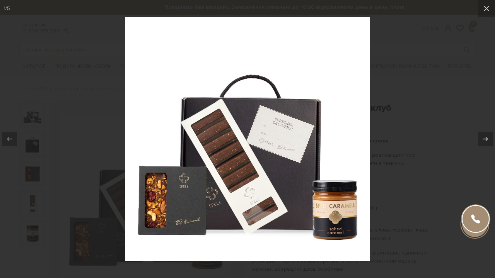
click at [417, 77] on div at bounding box center [247, 139] width 495 height 278
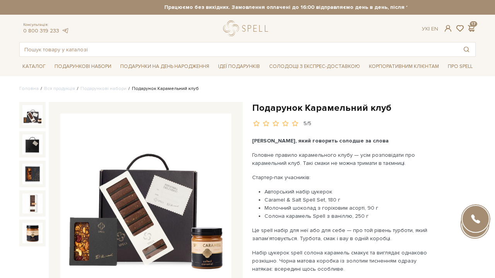
click at [251, 107] on div "Подарунок Карамельний клуб 5/5" at bounding box center [363, 271] width 233 height 339
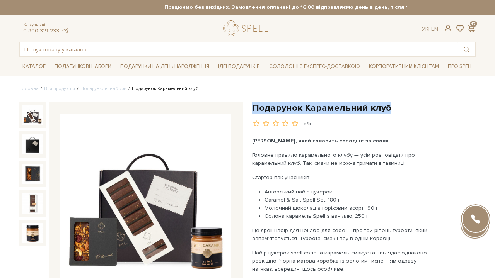
drag, startPoint x: 254, startPoint y: 107, endPoint x: 402, endPoint y: 109, distance: 148.4
click at [402, 109] on h1 "Подарунок Карамельний клуб" at bounding box center [363, 108] width 223 height 12
copy h1 "Подарунок Карамельний клуб"
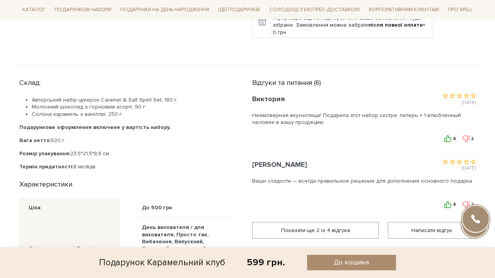
scroll to position [395, 0]
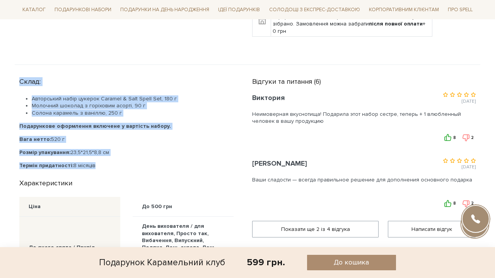
drag, startPoint x: 20, startPoint y: 82, endPoint x: 118, endPoint y: 162, distance: 126.1
click at [118, 162] on div "Склад: Авторський набір цукерок Caramel & Salt Spell Set, 180 г Молочний шокола…" at bounding box center [130, 121] width 223 height 95
copy div "Склад: Авторський набір цукерок Caramel & Salt Spell Set, 180 г Молочний шокола…"
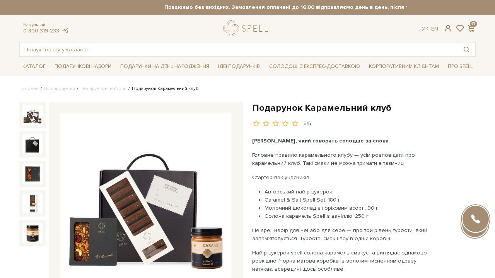
scroll to position [0, 0]
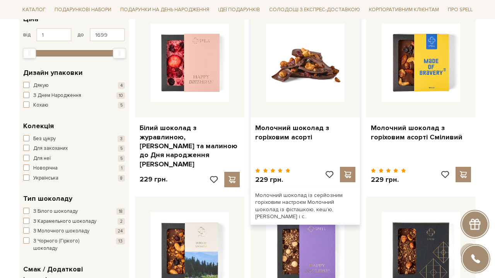
click at [313, 87] on img at bounding box center [305, 63] width 78 height 78
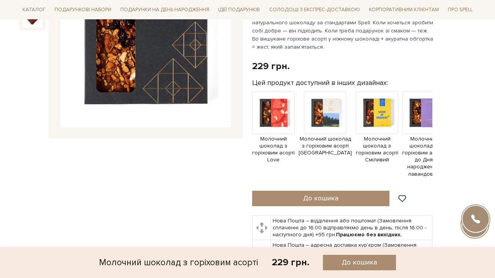
scroll to position [53, 0]
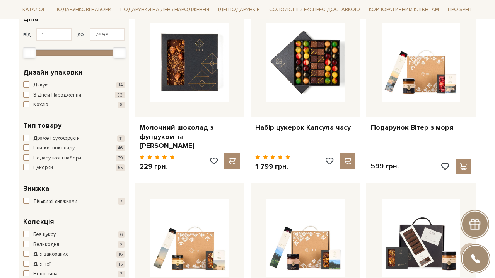
scroll to position [65, 0]
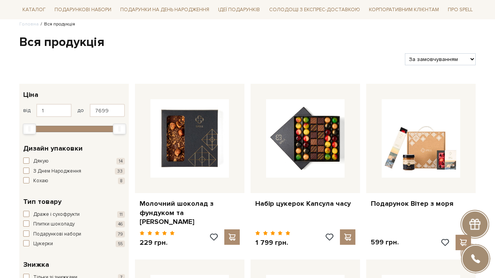
select select "https://spellchocolate.com/our-productions/?sort=p.price&order=ASC"
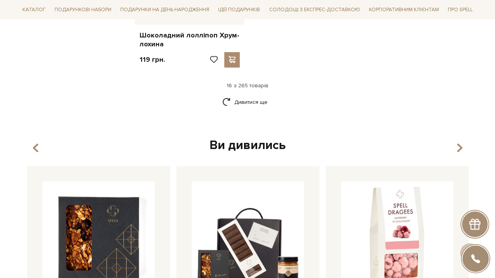
scroll to position [1040, 0]
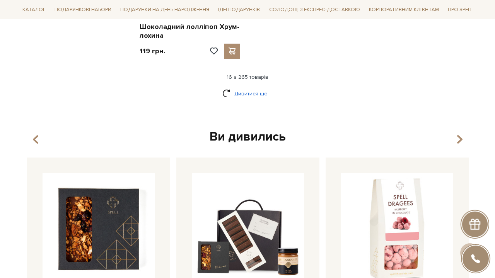
click at [262, 87] on link "Дивитися ще" at bounding box center [247, 94] width 50 height 14
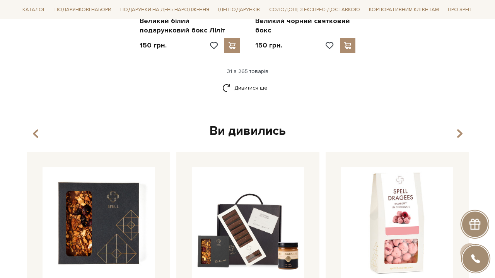
scroll to position [1864, 0]
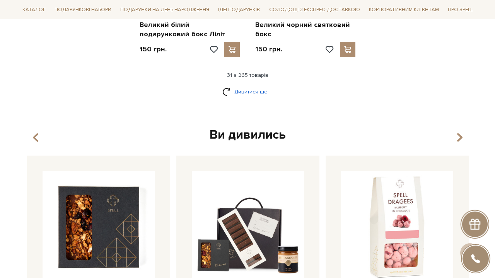
click at [237, 85] on link "Дивитися ще" at bounding box center [247, 92] width 50 height 14
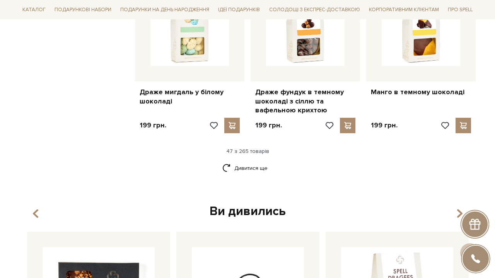
scroll to position [2620, 0]
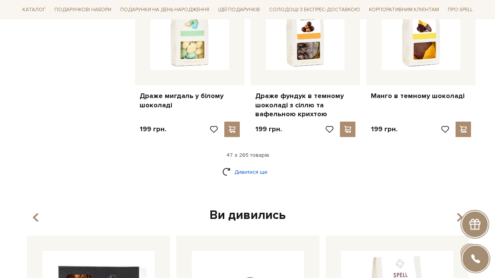
click at [239, 165] on link "Дивитися ще" at bounding box center [247, 172] width 50 height 14
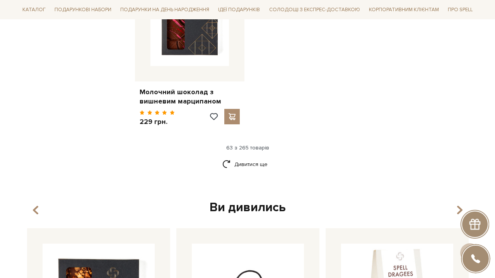
scroll to position [3669, 0]
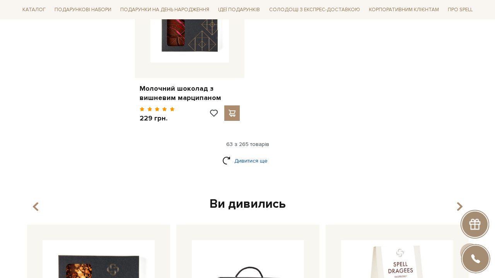
click at [233, 154] on link "Дивитися ще" at bounding box center [247, 161] width 50 height 14
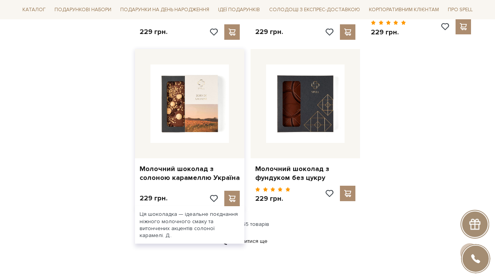
scroll to position [4450, 0]
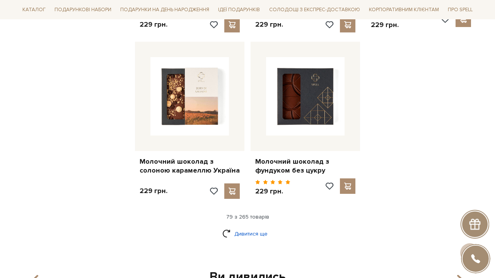
click at [230, 227] on link "Дивитися ще" at bounding box center [247, 234] width 50 height 14
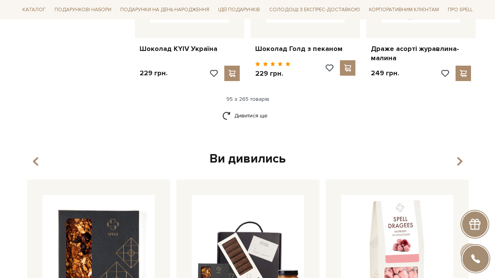
scroll to position [5427, 0]
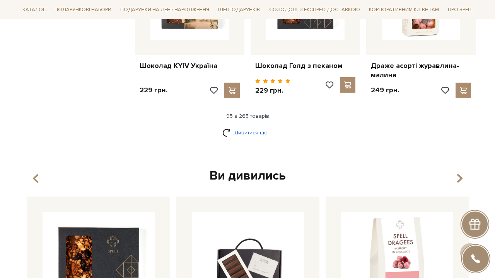
click at [256, 126] on link "Дивитися ще" at bounding box center [247, 133] width 50 height 14
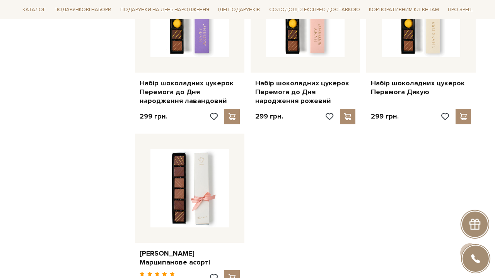
scroll to position [6251, 0]
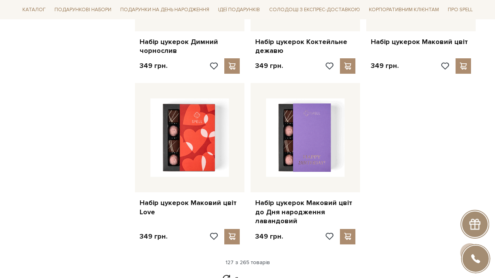
scroll to position [7157, 0]
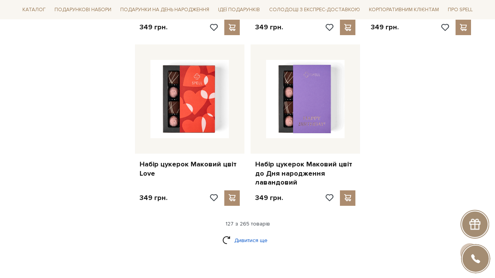
click at [257, 234] on link "Дивитися ще" at bounding box center [247, 241] width 50 height 14
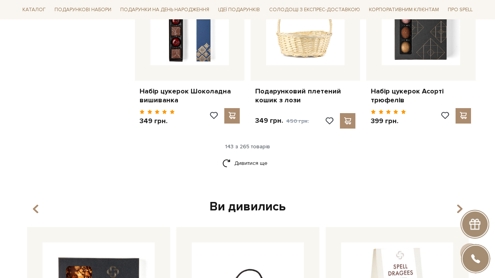
scroll to position [8078, 0]
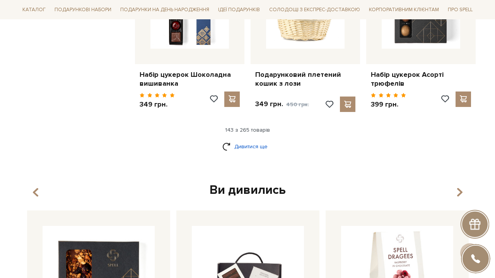
click at [252, 140] on link "Дивитися ще" at bounding box center [247, 147] width 50 height 14
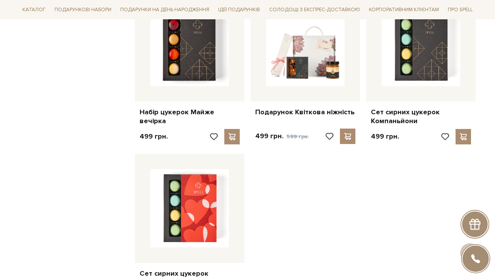
scroll to position [8891, 0]
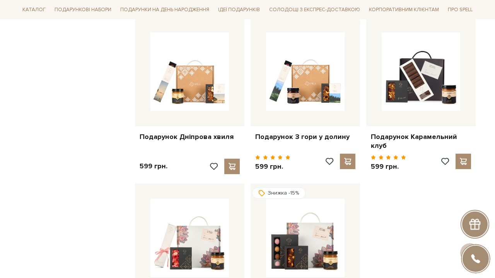
scroll to position [9697, 0]
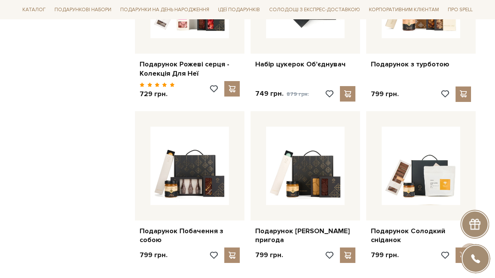
scroll to position [10584, 0]
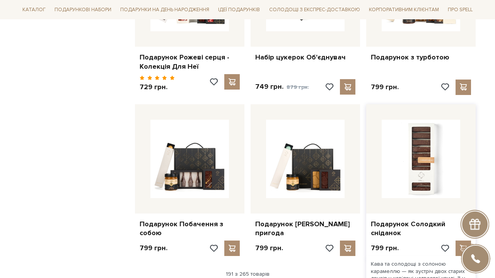
click at [429, 120] on img at bounding box center [421, 159] width 78 height 78
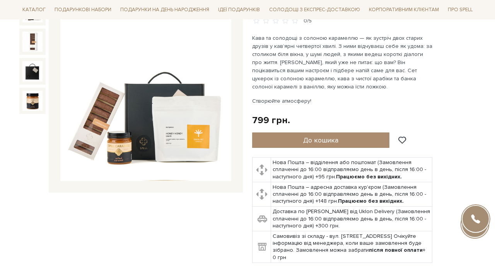
scroll to position [95, 0]
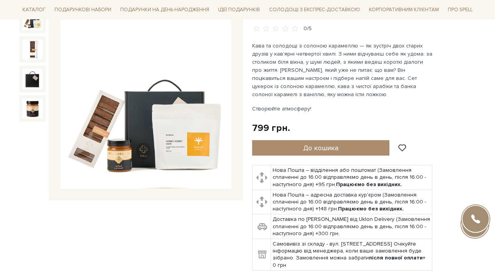
click at [160, 101] on img at bounding box center [145, 104] width 171 height 171
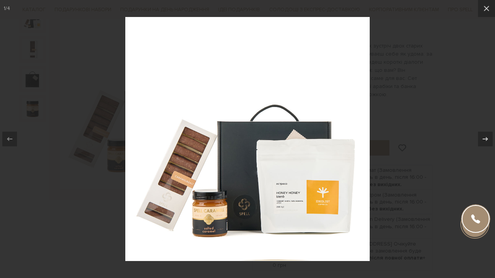
click at [409, 88] on div at bounding box center [247, 139] width 495 height 278
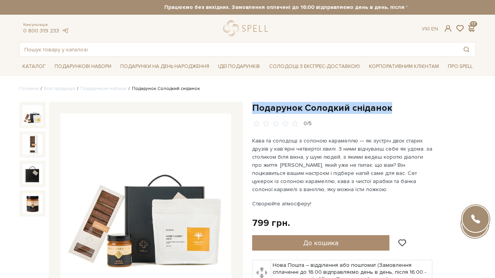
drag, startPoint x: 253, startPoint y: 105, endPoint x: 393, endPoint y: 107, distance: 140.0
click at [393, 107] on h1 "Подарунок Солодкий сніданок" at bounding box center [363, 108] width 223 height 12
copy h1 "Подарунок Солодкий сніданок"
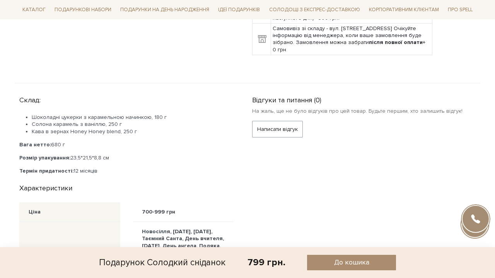
scroll to position [332, 0]
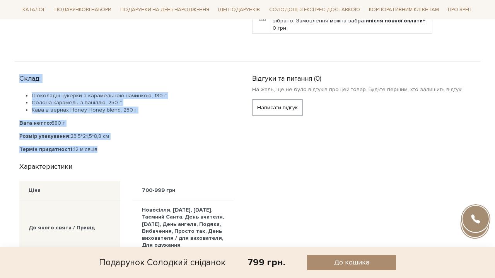
drag, startPoint x: 20, startPoint y: 76, endPoint x: 105, endPoint y: 150, distance: 112.4
click at [105, 150] on div "Склад: Шоколадні цукерки з карамельною начинкою, 180 г Солона карамель з ванілл…" at bounding box center [130, 112] width 223 height 82
copy div "Склад: Шоколадні цукерки з карамельною начинкою, 180 г Солона карамель з ванілл…"
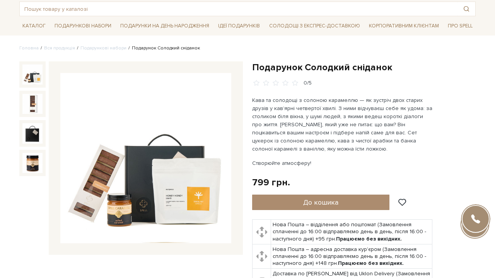
scroll to position [0, 0]
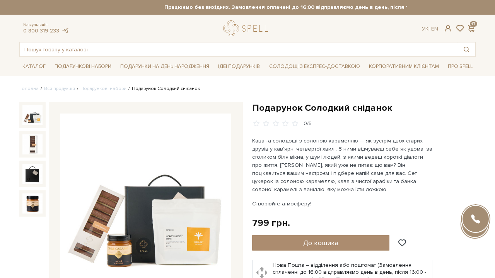
click at [325, 132] on div "Подарунок Солодкий сніданок 0/5" at bounding box center [363, 234] width 223 height 264
